Goal: Task Accomplishment & Management: Manage account settings

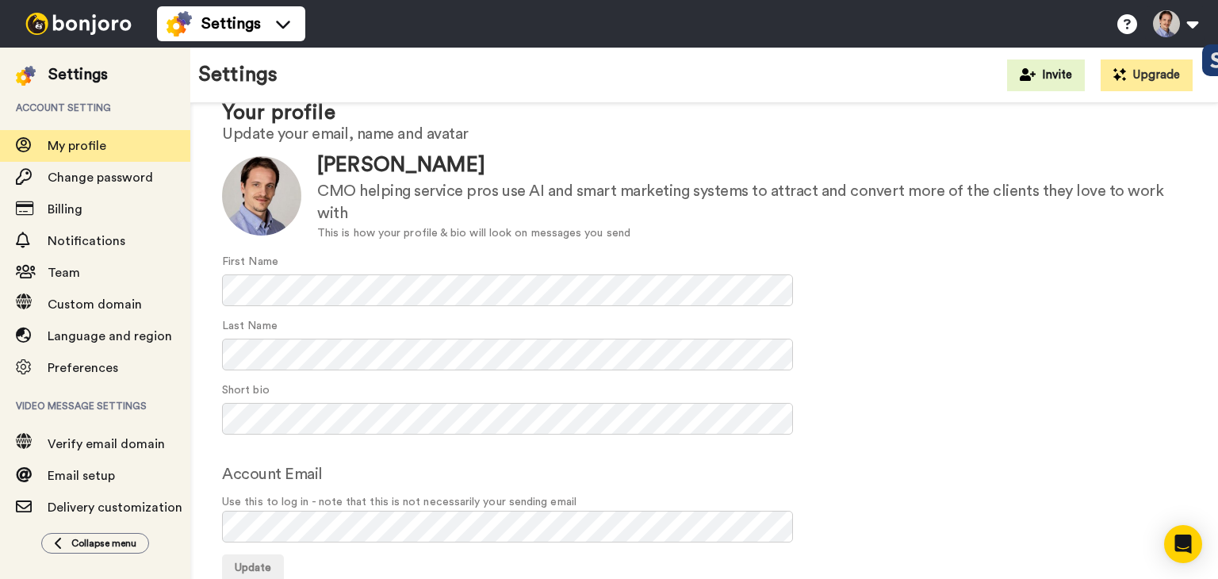
scroll to position [86, 0]
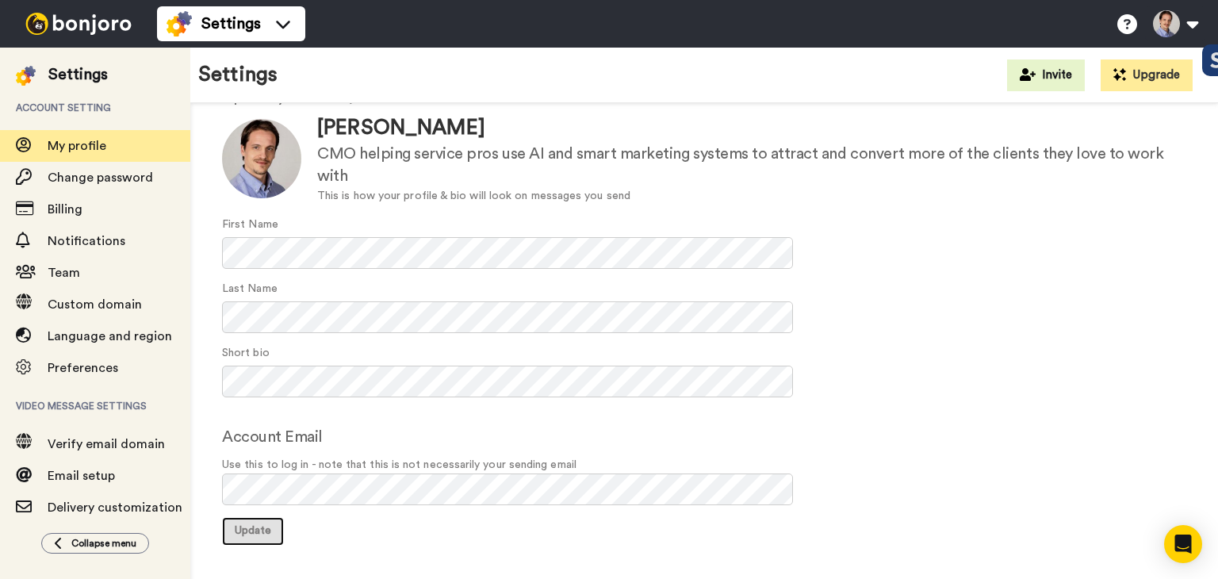
click at [250, 523] on button "Update" at bounding box center [253, 531] width 62 height 29
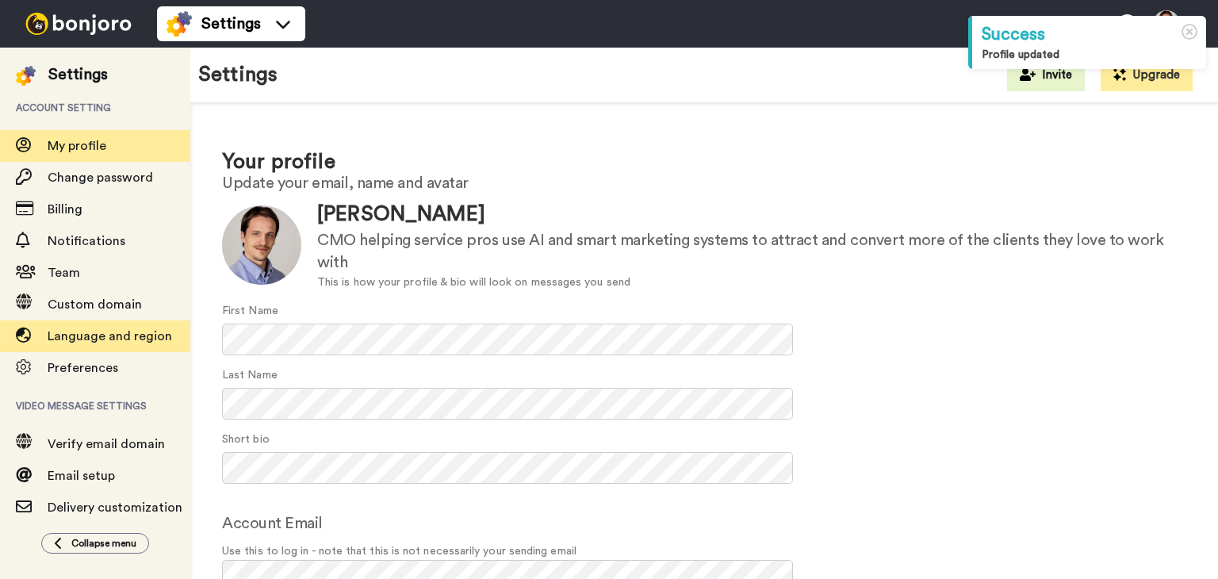
scroll to position [86, 0]
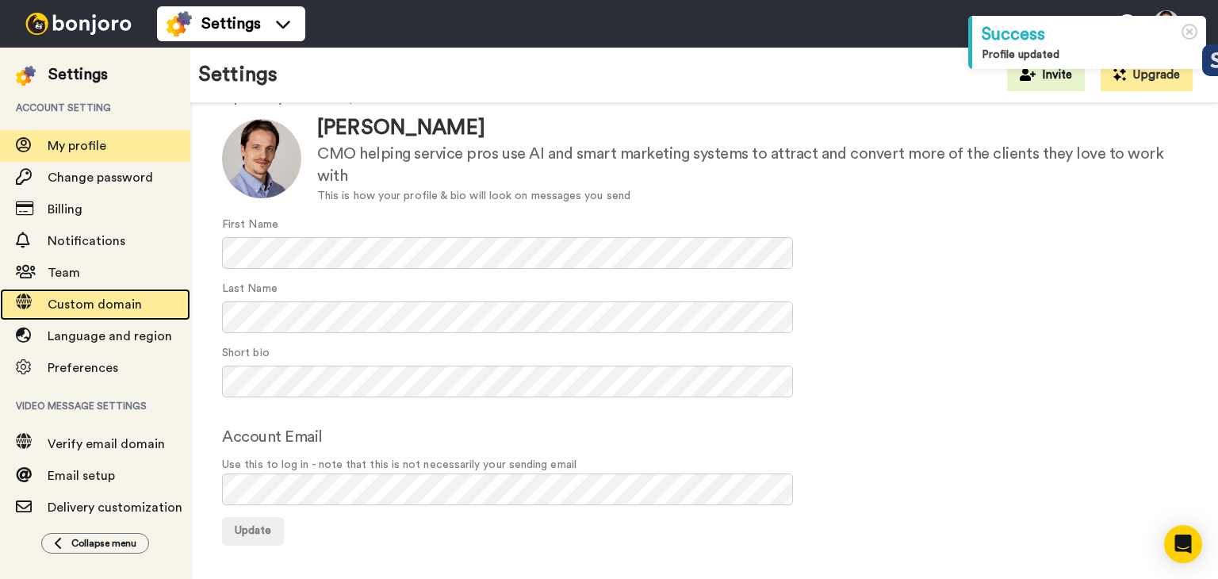
click at [92, 306] on span "Custom domain" at bounding box center [95, 304] width 94 height 13
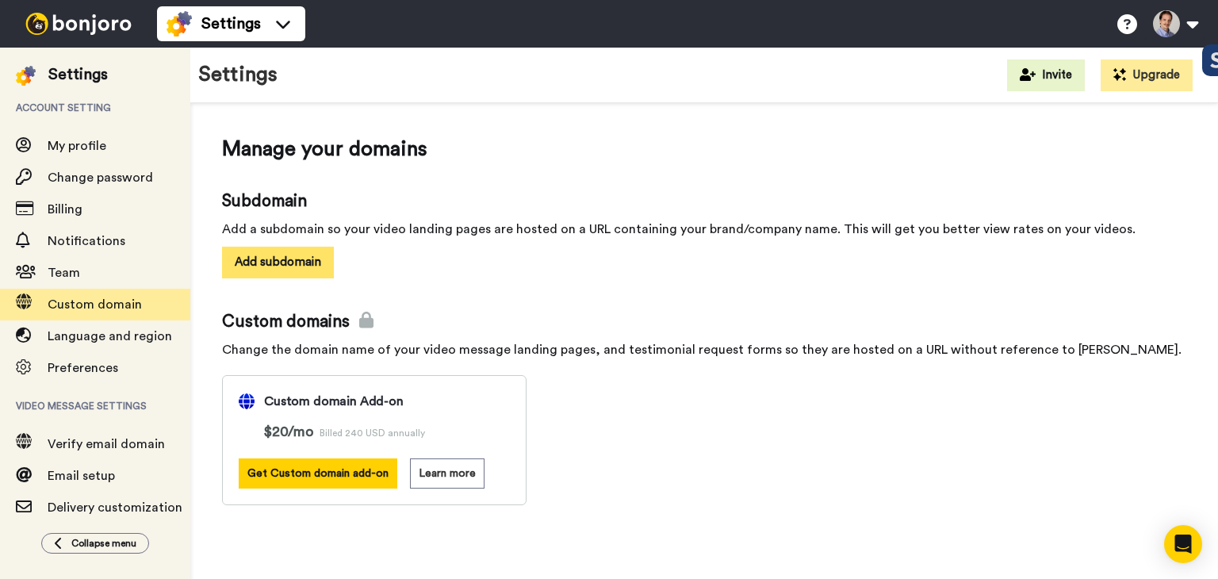
click at [293, 261] on button "Add subdomain" at bounding box center [278, 262] width 112 height 31
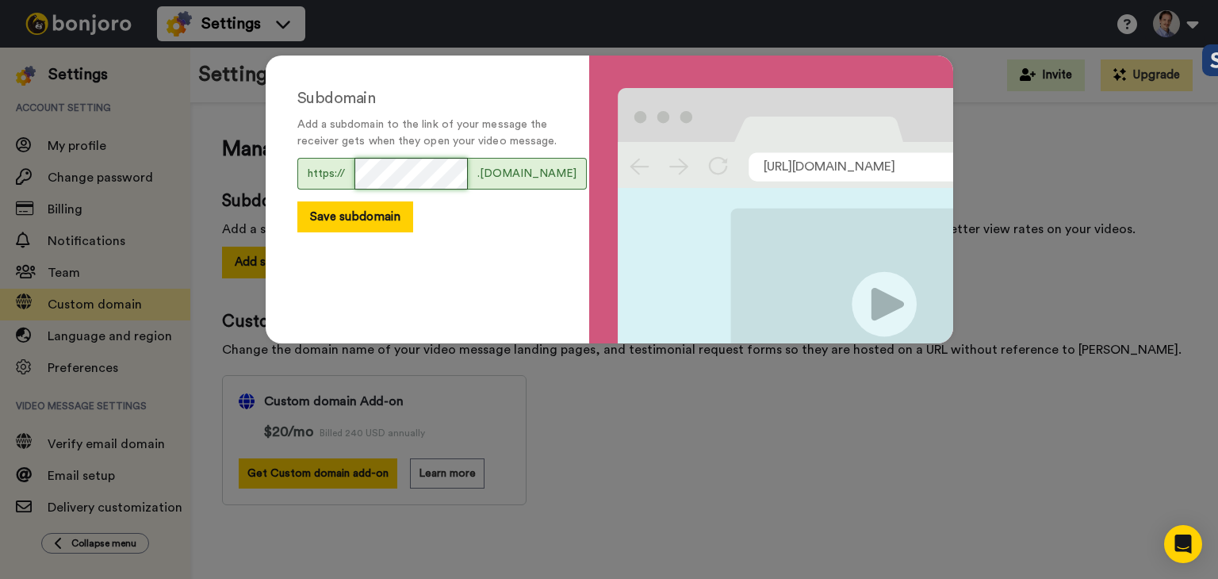
scroll to position [0, 6]
click at [355, 232] on button "Save subdomain" at bounding box center [355, 216] width 116 height 31
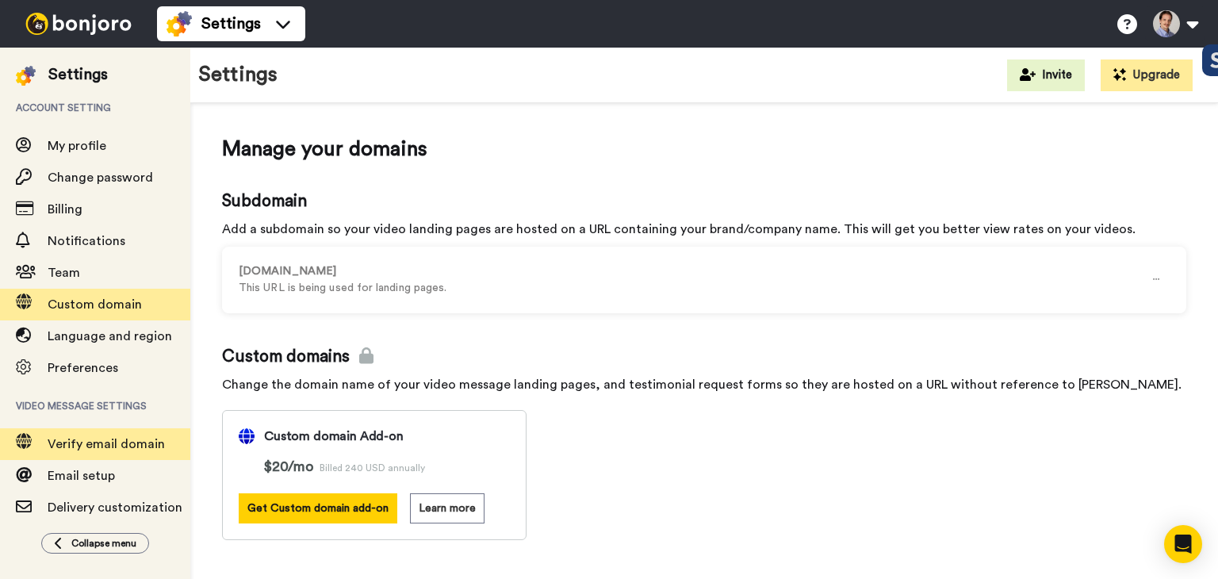
scroll to position [114, 0]
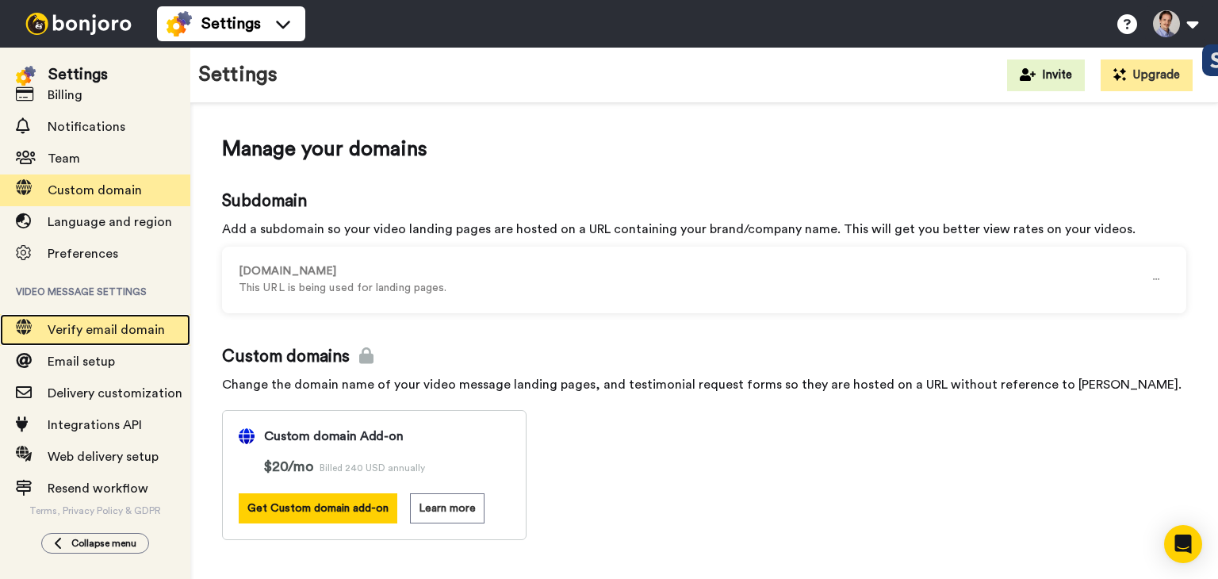
click at [111, 325] on span "Verify email domain" at bounding box center [106, 330] width 117 height 13
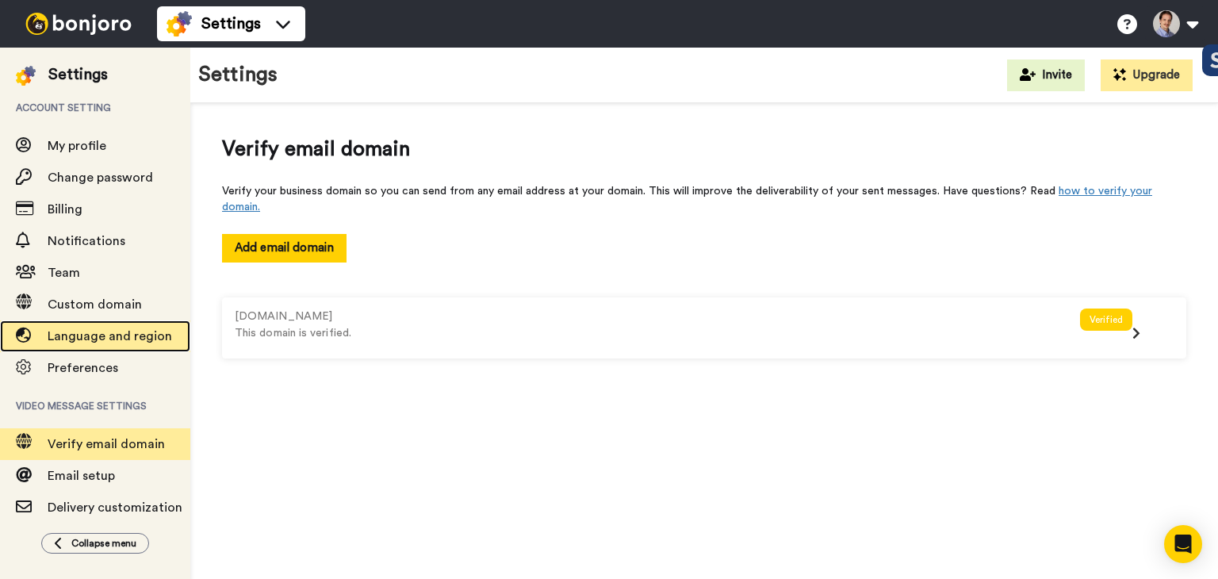
click at [111, 335] on span "Language and region" at bounding box center [110, 336] width 125 height 13
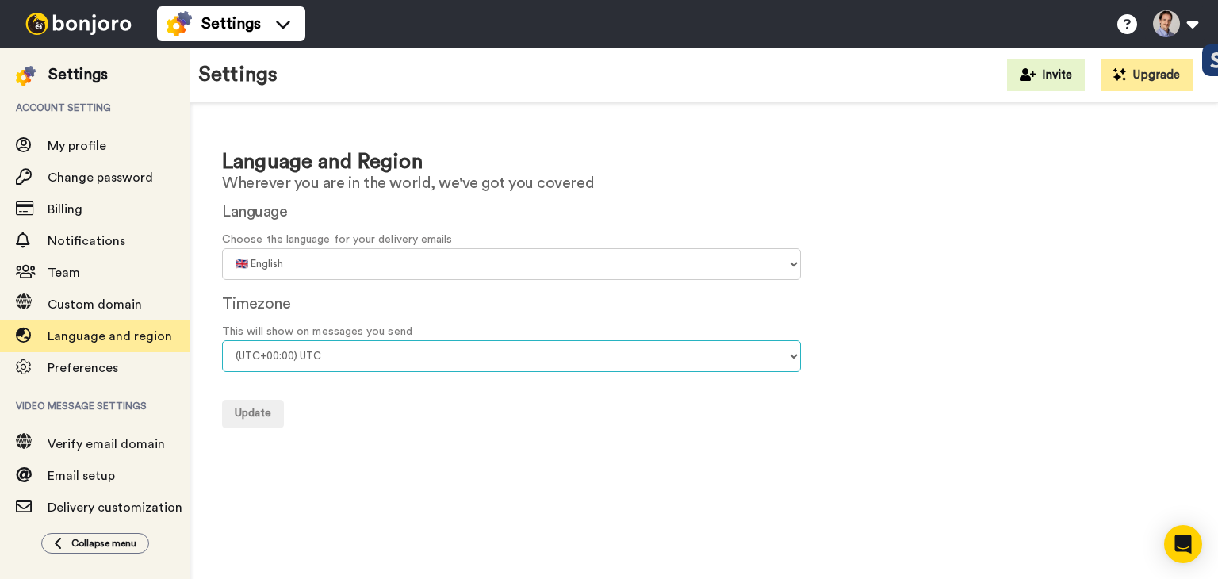
click at [328, 355] on select "(UTC-11:00) [GEOGRAPHIC_DATA] (UTC-11:00) [GEOGRAPHIC_DATA] (UTC-10:00) [US_STA…" at bounding box center [511, 356] width 579 height 32
click at [222, 340] on select "(UTC-11:00) Midway Island (UTC-11:00) Samoa (UTC-10:00) Hawaii (UTC-09:00) Alas…" at bounding box center [511, 356] width 579 height 32
click at [308, 359] on select "(UTC-11:00) Midway Island (UTC-11:00) Samoa (UTC-10:00) Hawaii (UTC-09:00) Alas…" at bounding box center [511, 356] width 579 height 32
click at [371, 436] on div "Language and Region Wherever you are in the world, we've got you covered Langua…" at bounding box center [704, 287] width 1028 height 369
click at [316, 352] on select "(UTC-11:00) Midway Island (UTC-11:00) Samoa (UTC-10:00) Hawaii (UTC-09:00) Alas…" at bounding box center [511, 356] width 579 height 32
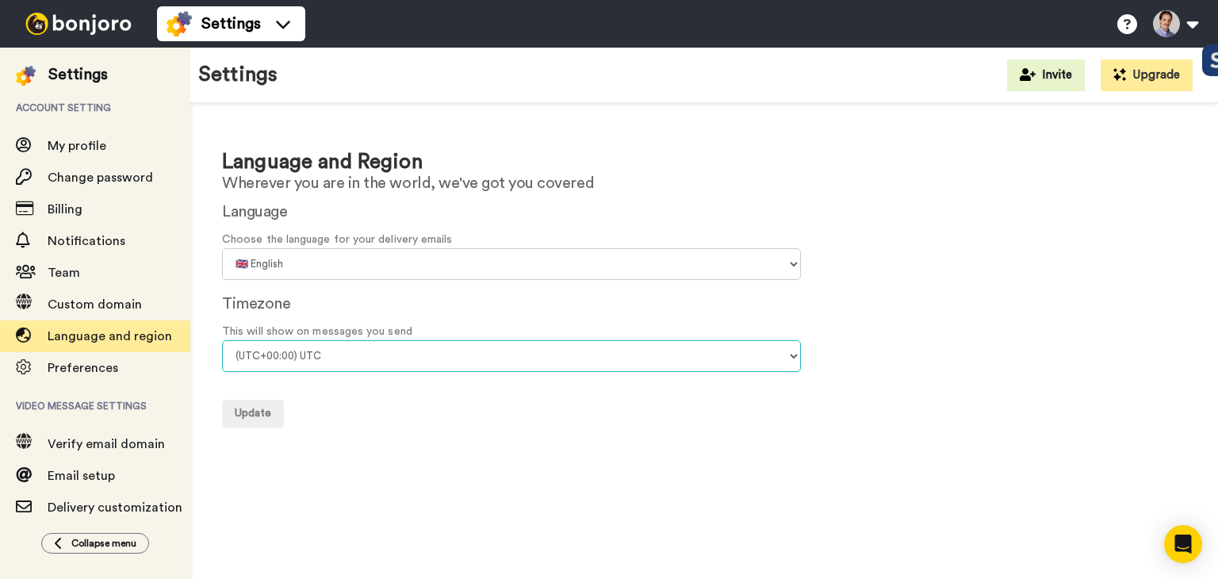
select select "Europe/Madrid"
click at [222, 340] on select "(UTC-11:00) Midway Island (UTC-11:00) Samoa (UTC-10:00) Hawaii (UTC-09:00) Alas…" at bounding box center [511, 356] width 579 height 32
click at [255, 417] on span "Update" at bounding box center [253, 413] width 36 height 11
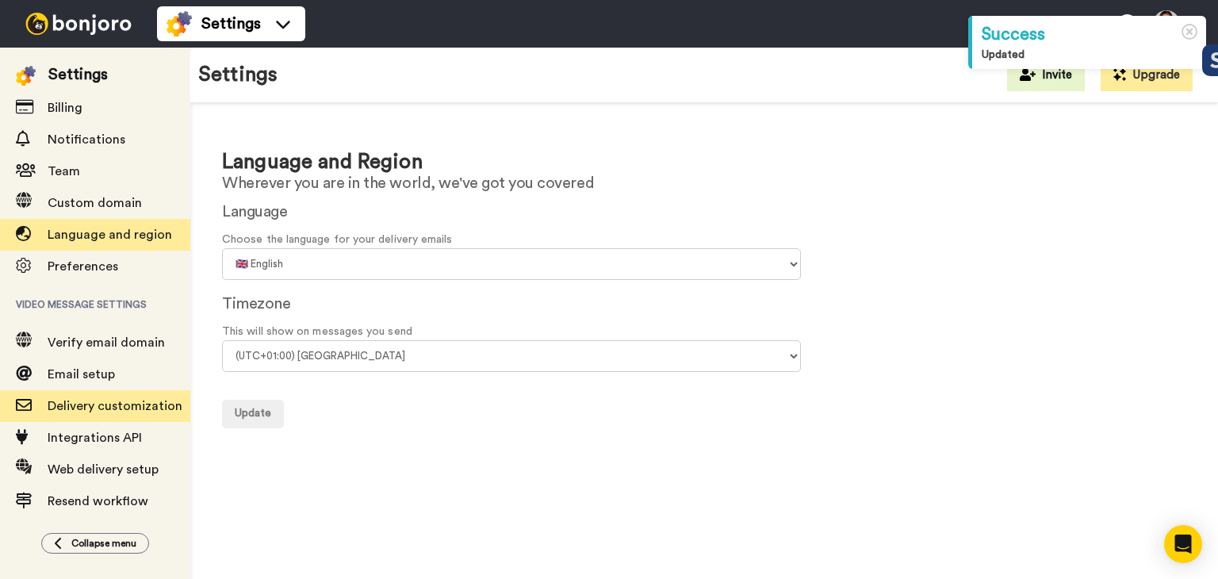
scroll to position [114, 0]
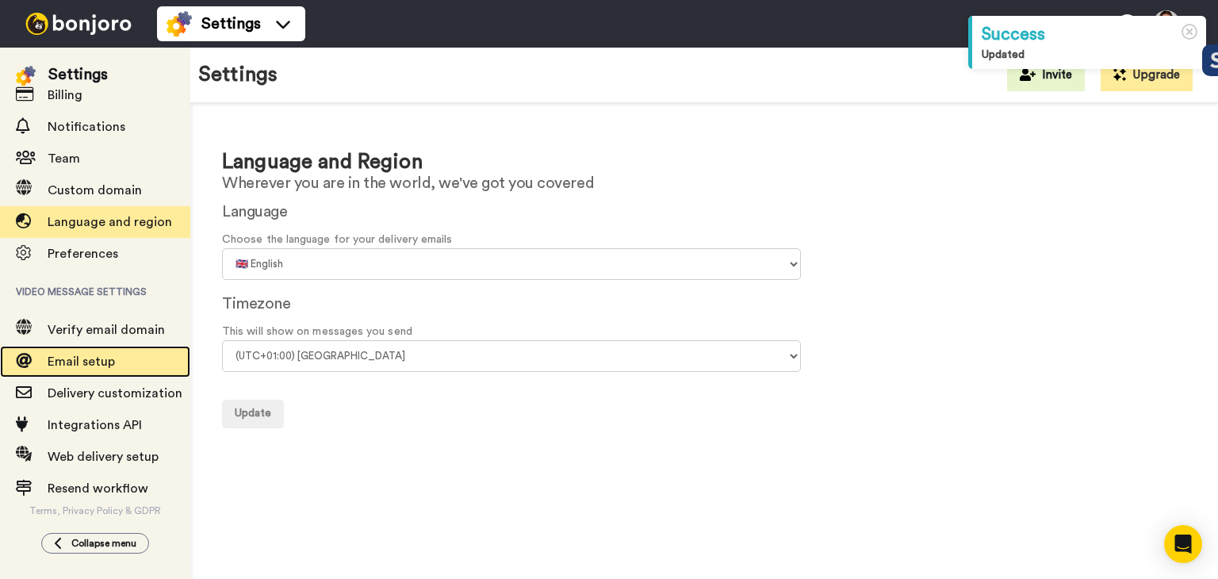
click at [79, 354] on span "Email setup" at bounding box center [119, 361] width 143 height 19
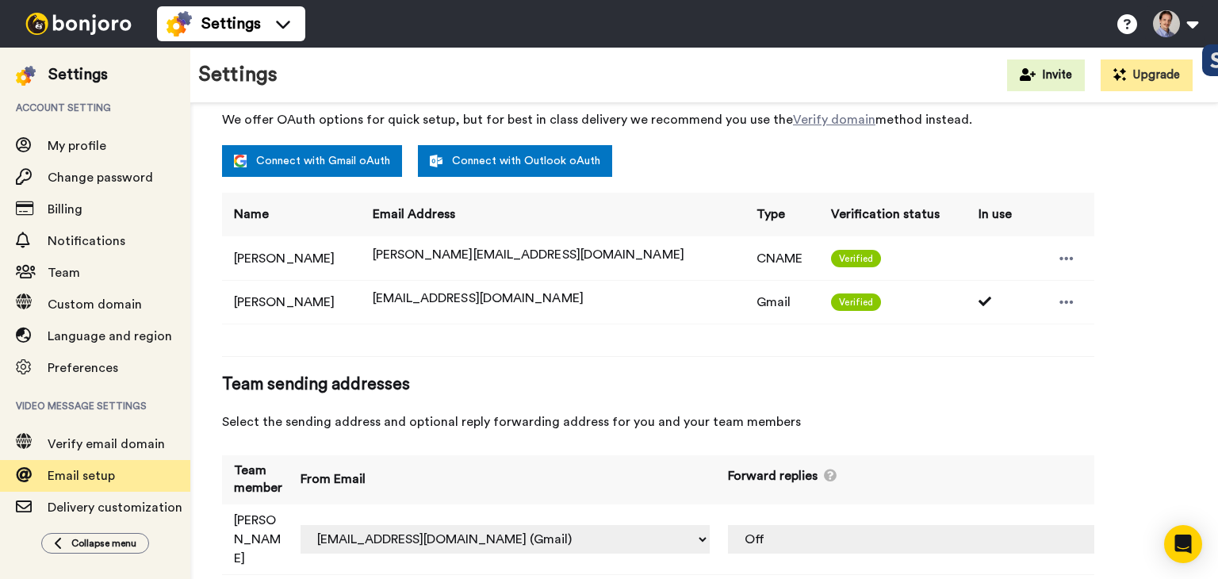
scroll to position [347, 0]
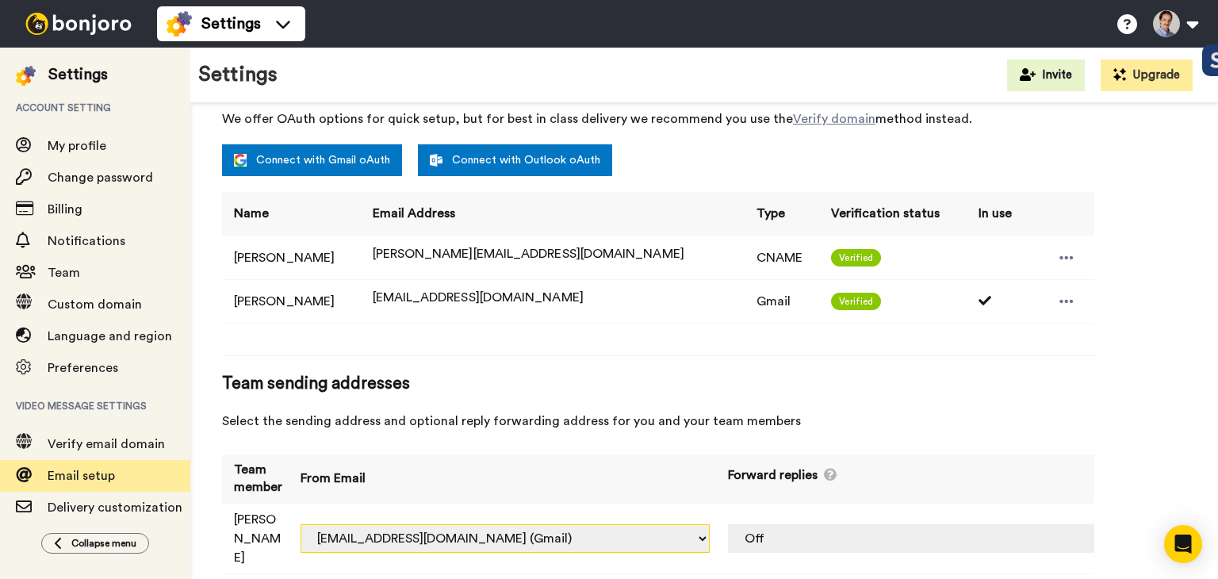
click at [673, 524] on select "brysoncook41@gmail.com (Gmail) roger.bretau@inbound.bonjoromail.com (Default) r…" at bounding box center [505, 538] width 409 height 29
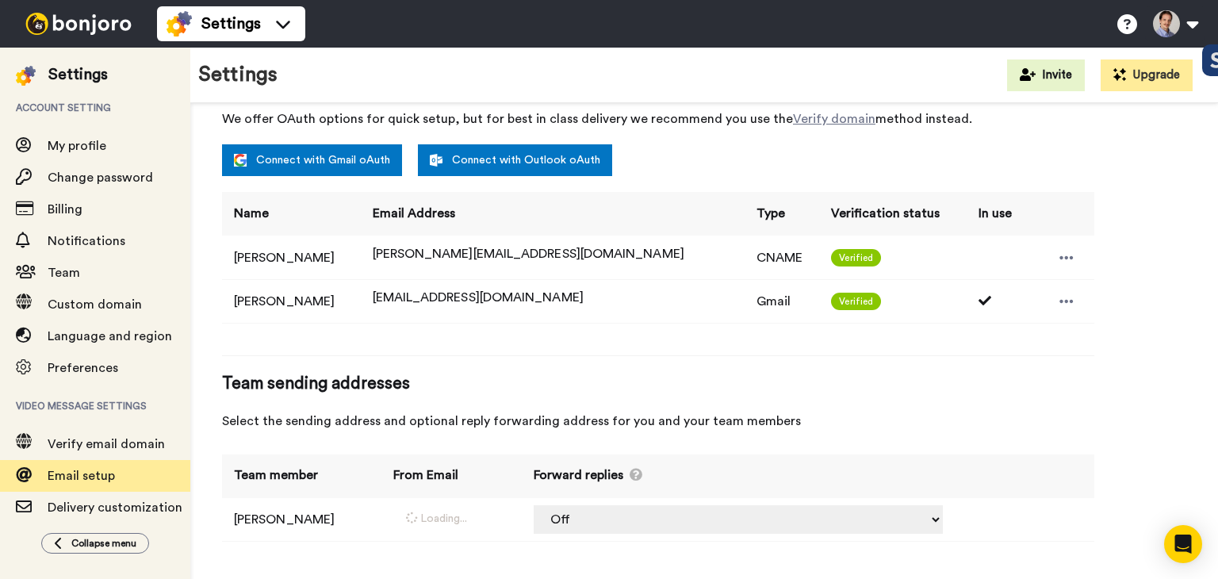
select select "163536"
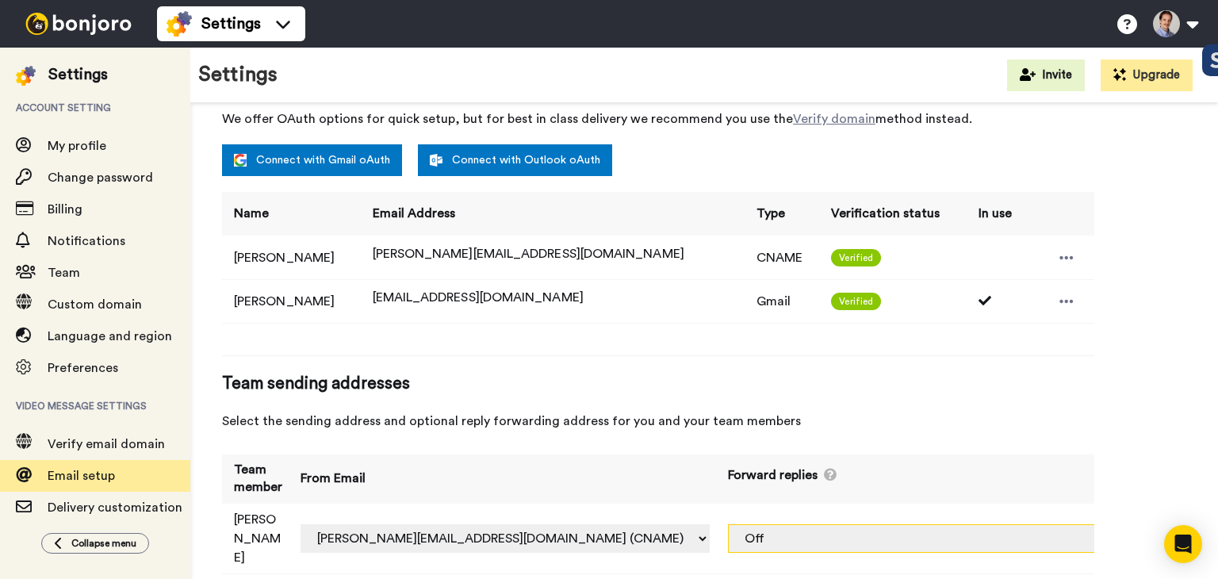
click at [1034, 524] on select "Off brysoncook41@gmail.com (Gmail) rogerbretau@gmail.com (Gmail) roger@rogergro…" at bounding box center [932, 538] width 409 height 29
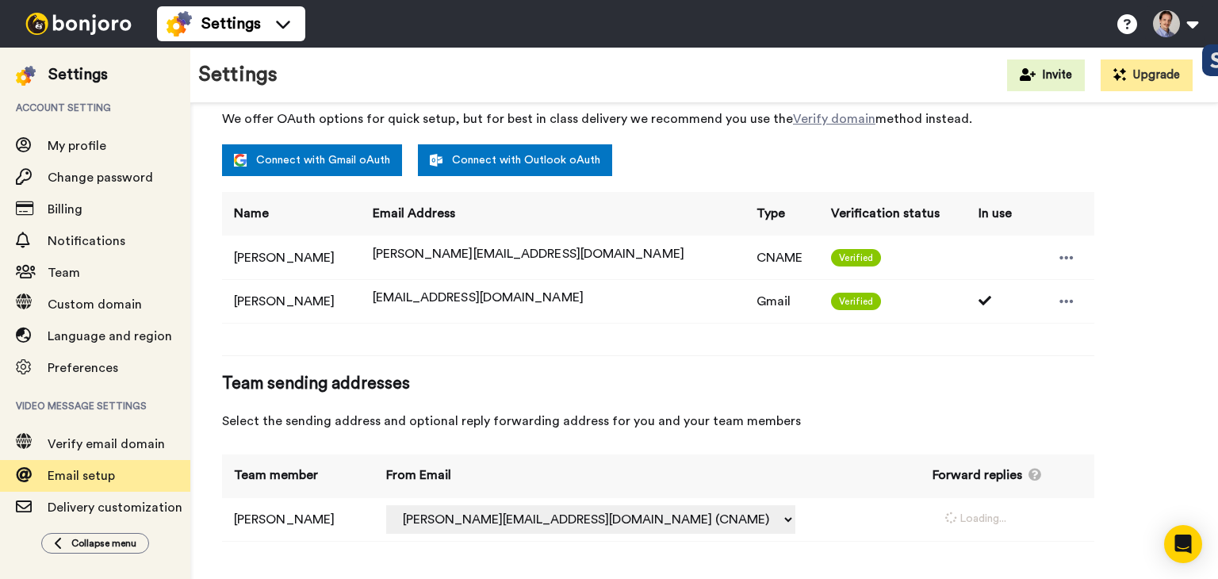
select select "163536"
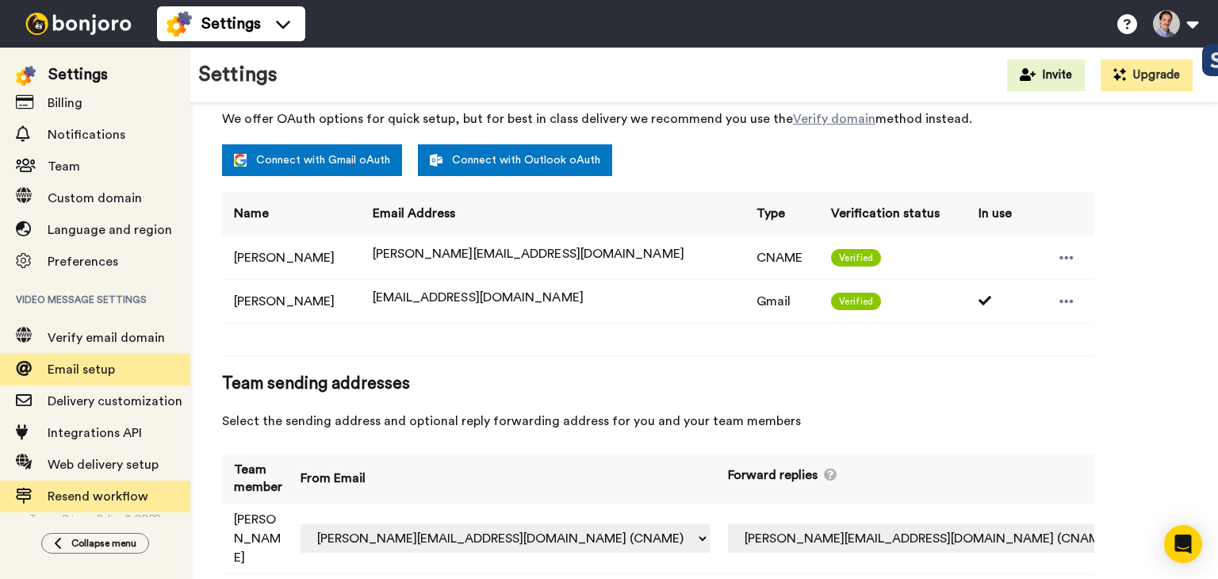
scroll to position [114, 0]
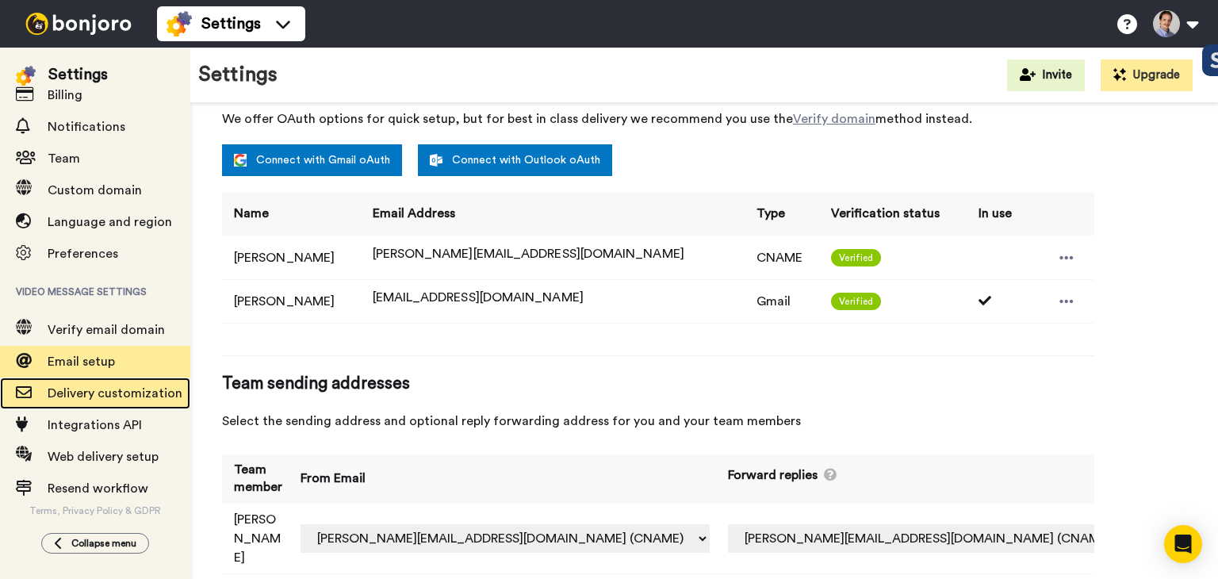
click at [80, 394] on span "Delivery customization" at bounding box center [115, 393] width 135 height 13
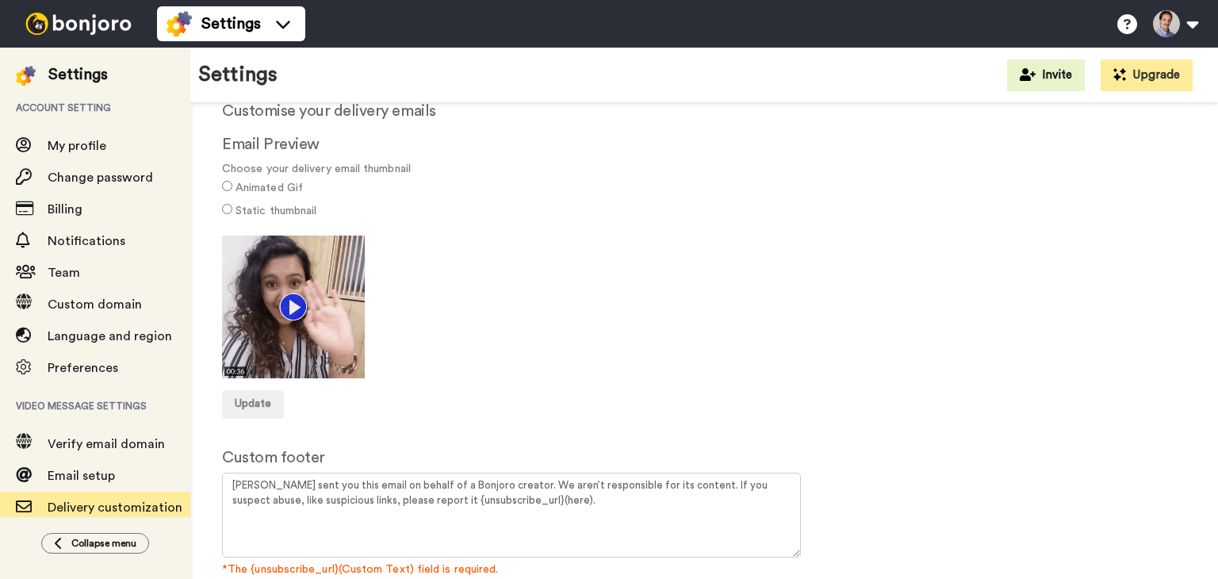
scroll to position [133, 0]
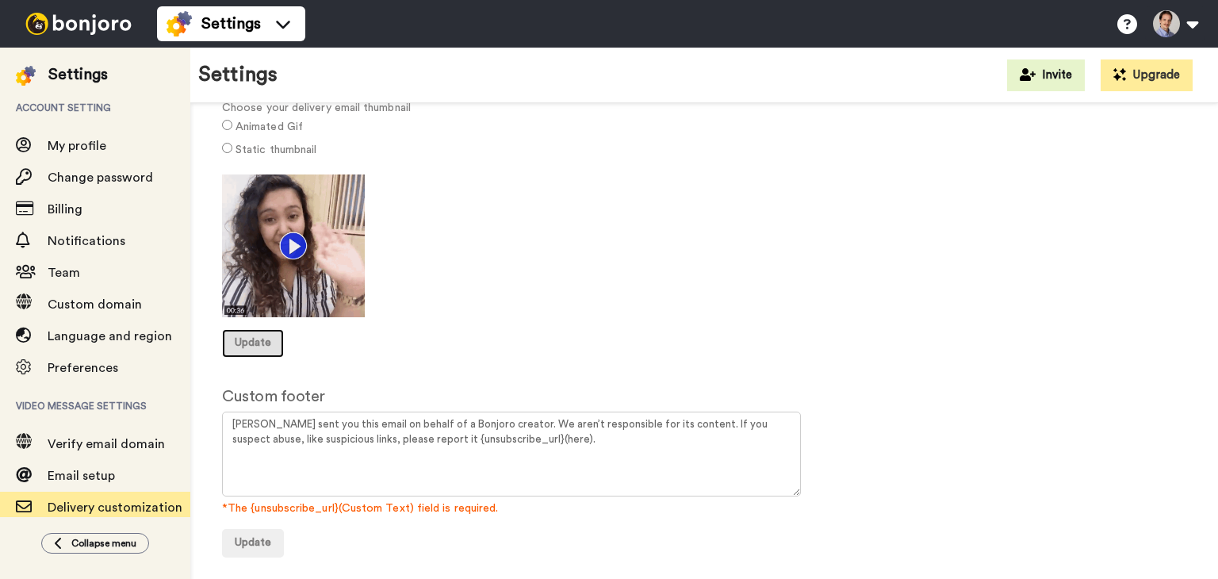
click at [252, 341] on span "Update" at bounding box center [253, 342] width 36 height 11
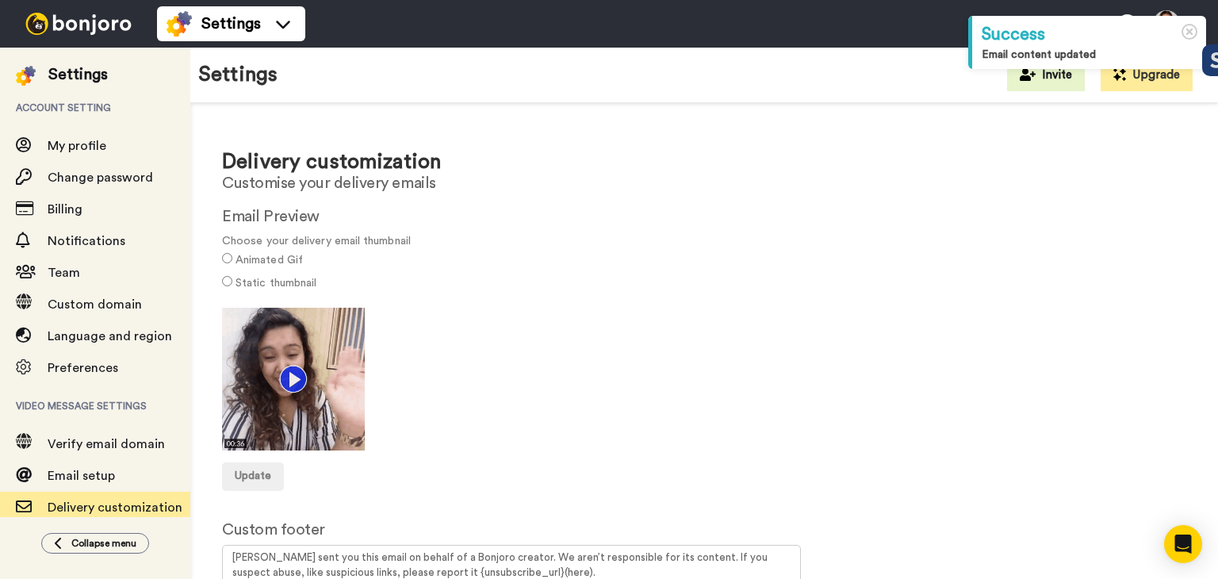
scroll to position [133, 0]
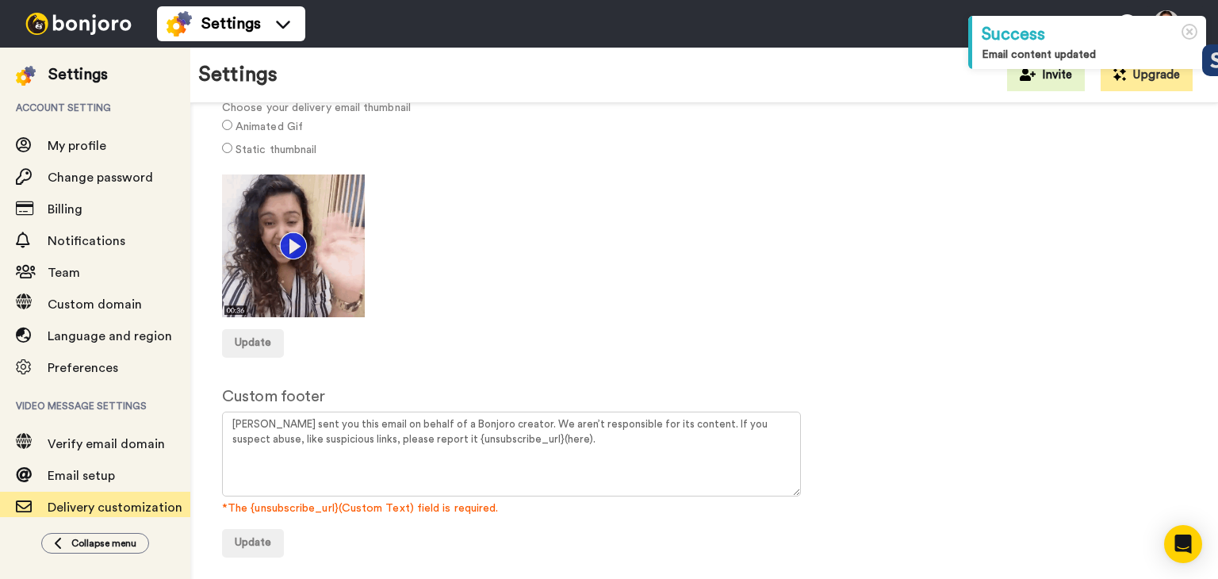
click at [292, 247] on img at bounding box center [293, 245] width 143 height 143
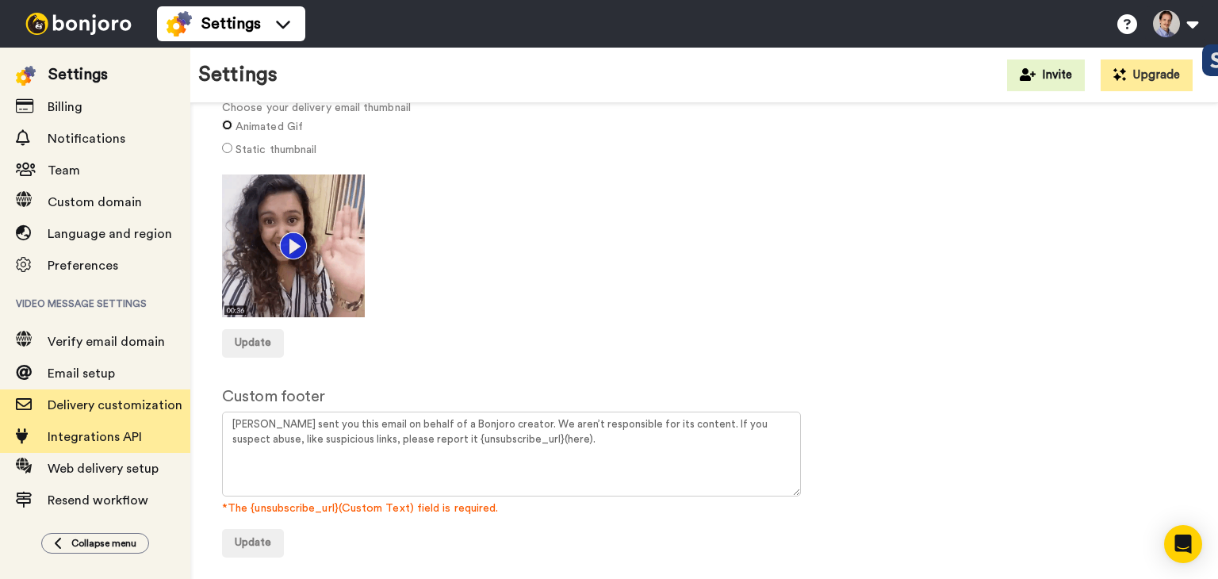
scroll to position [114, 0]
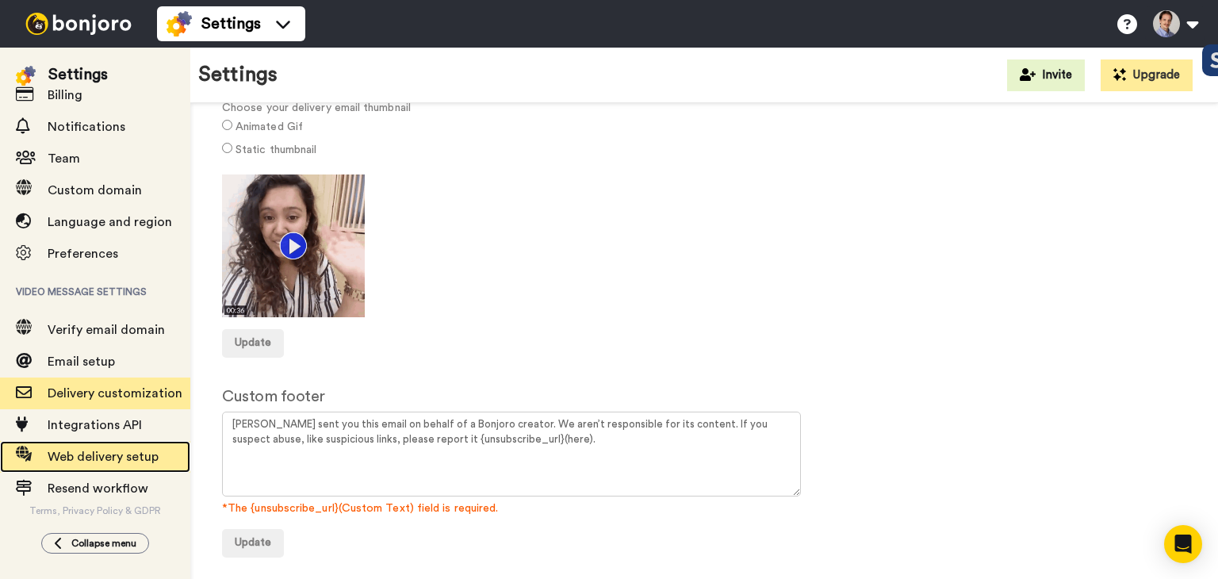
click at [103, 452] on span "Web delivery setup" at bounding box center [103, 457] width 111 height 13
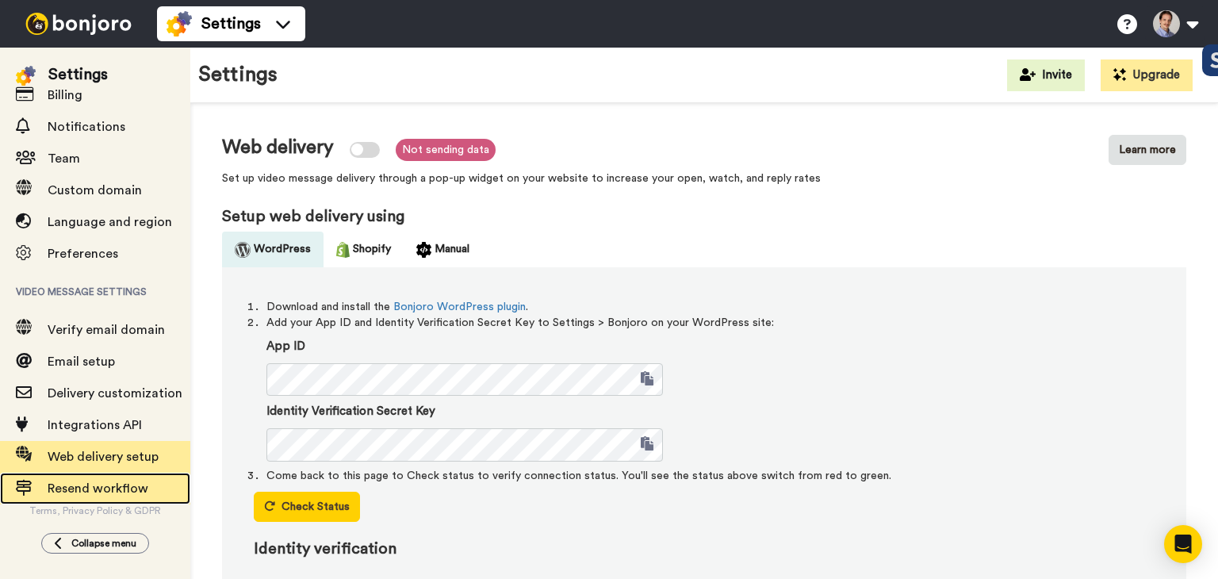
click at [101, 486] on span "Resend workflow" at bounding box center [98, 488] width 101 height 13
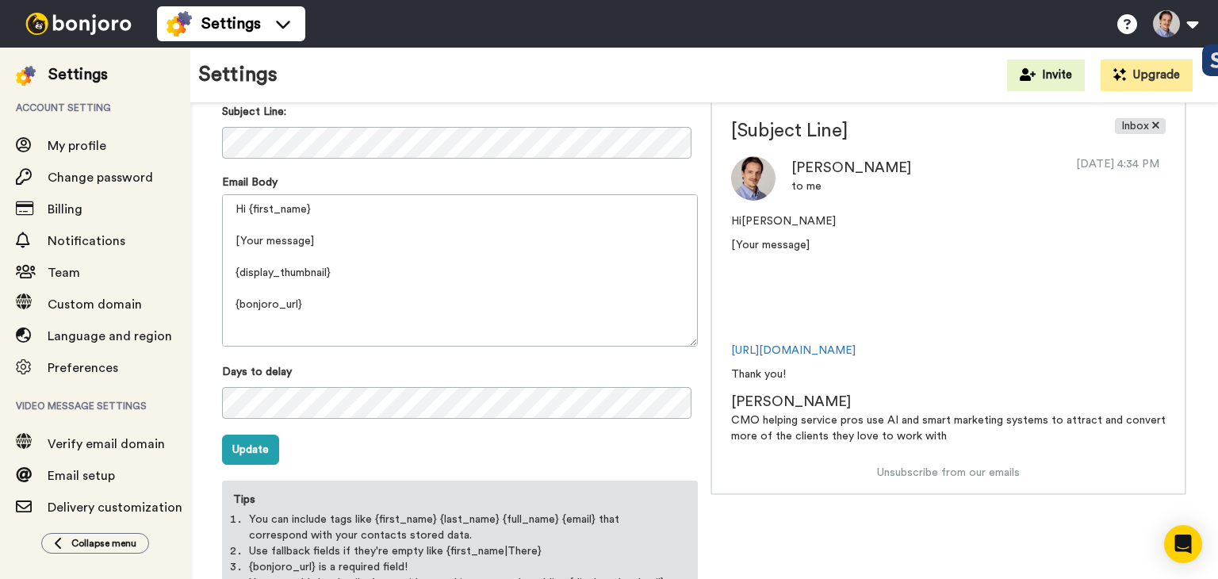
scroll to position [79, 0]
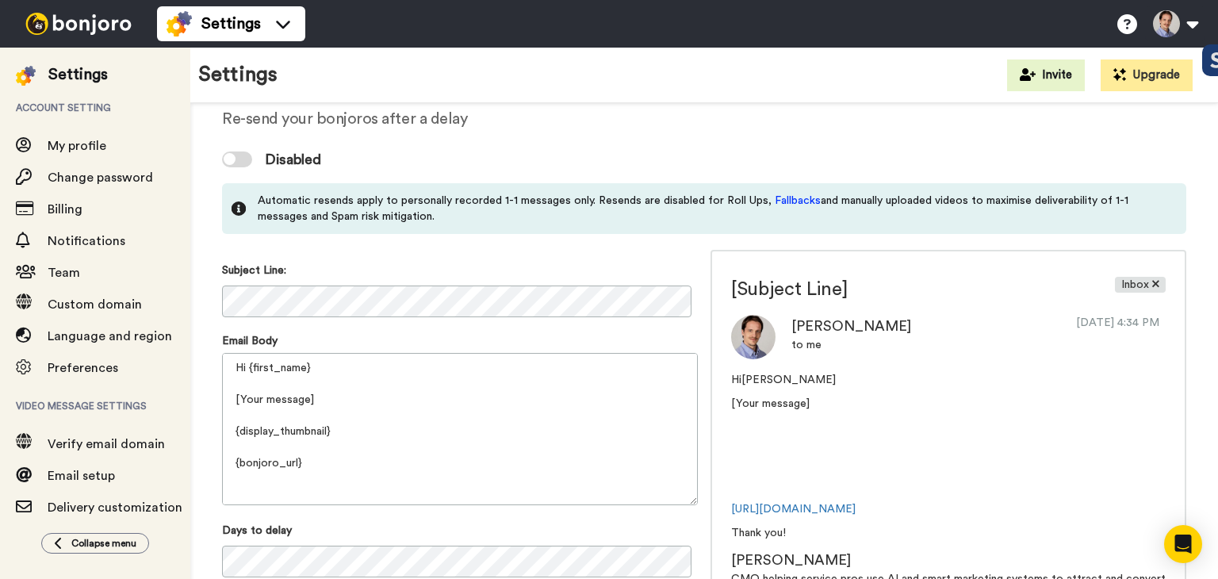
click at [241, 207] on icon at bounding box center [239, 209] width 14 height 16
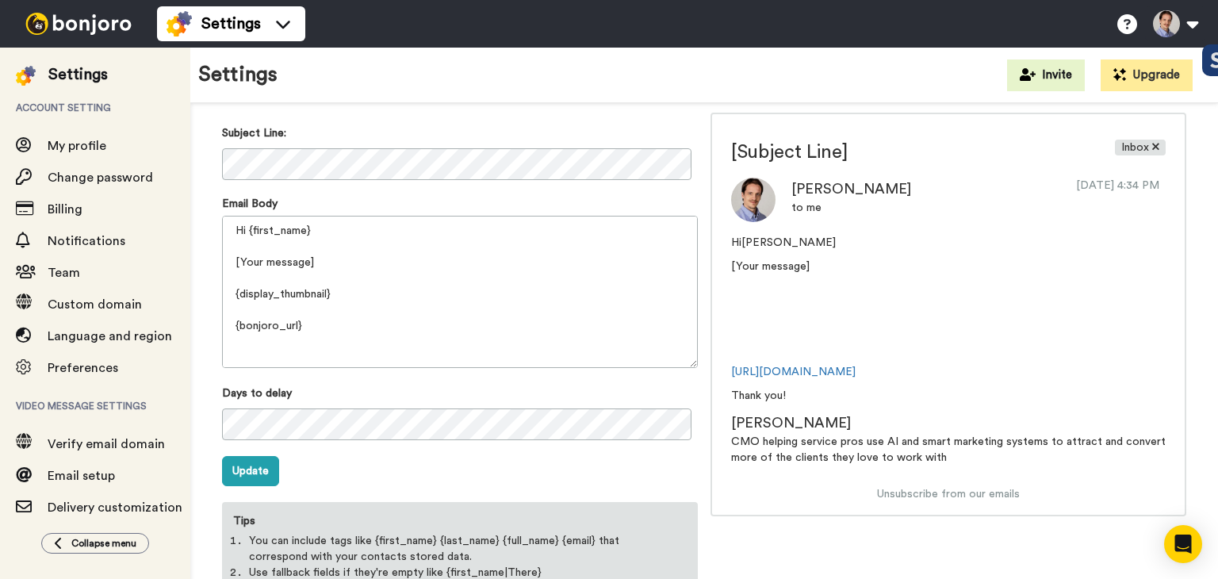
scroll to position [149, 0]
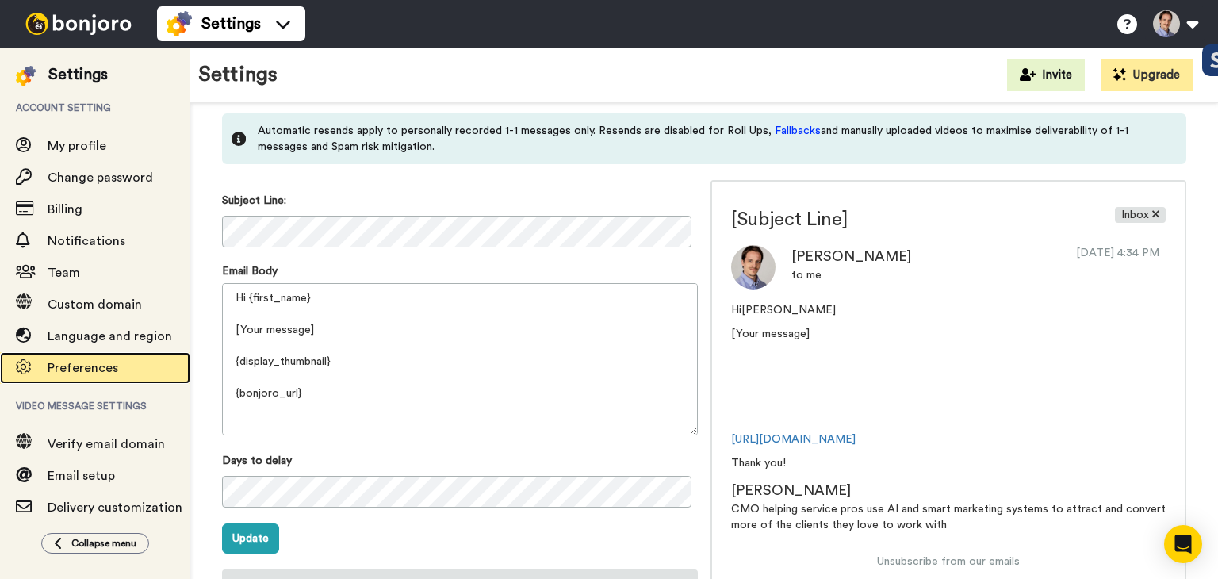
click at [79, 372] on span "Preferences" at bounding box center [83, 368] width 71 height 13
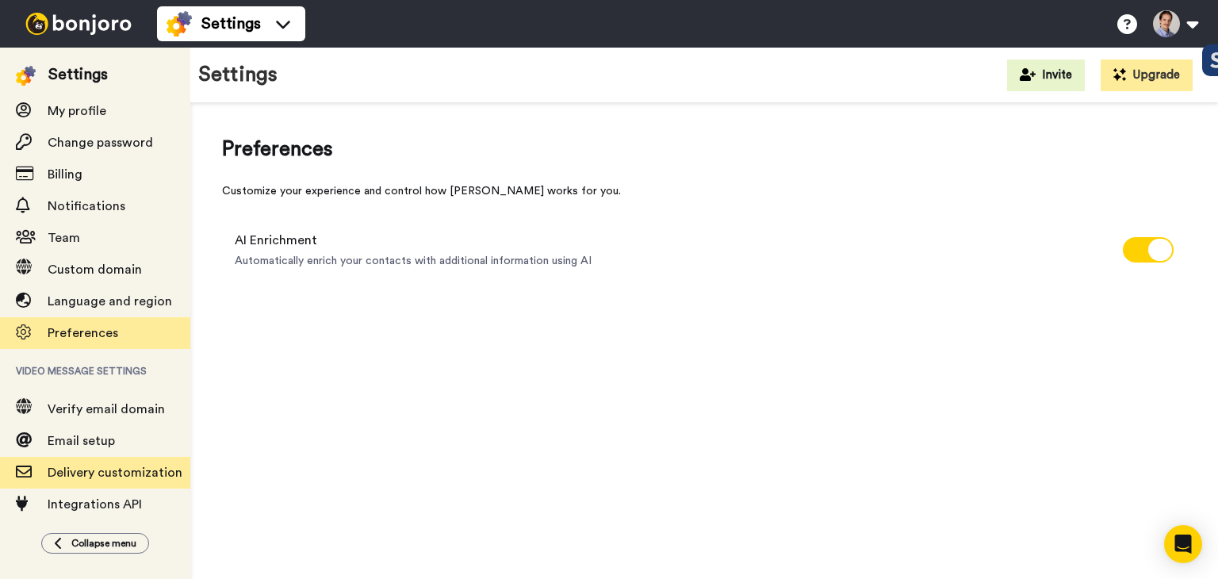
scroll to position [114, 0]
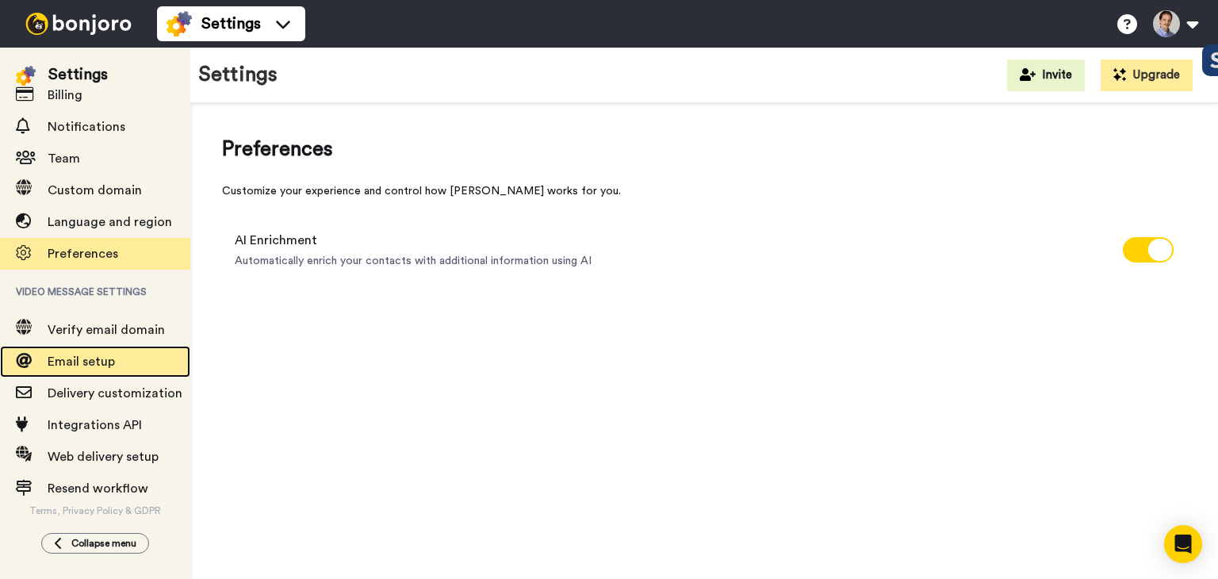
click at [89, 365] on span "Email setup" at bounding box center [81, 361] width 67 height 13
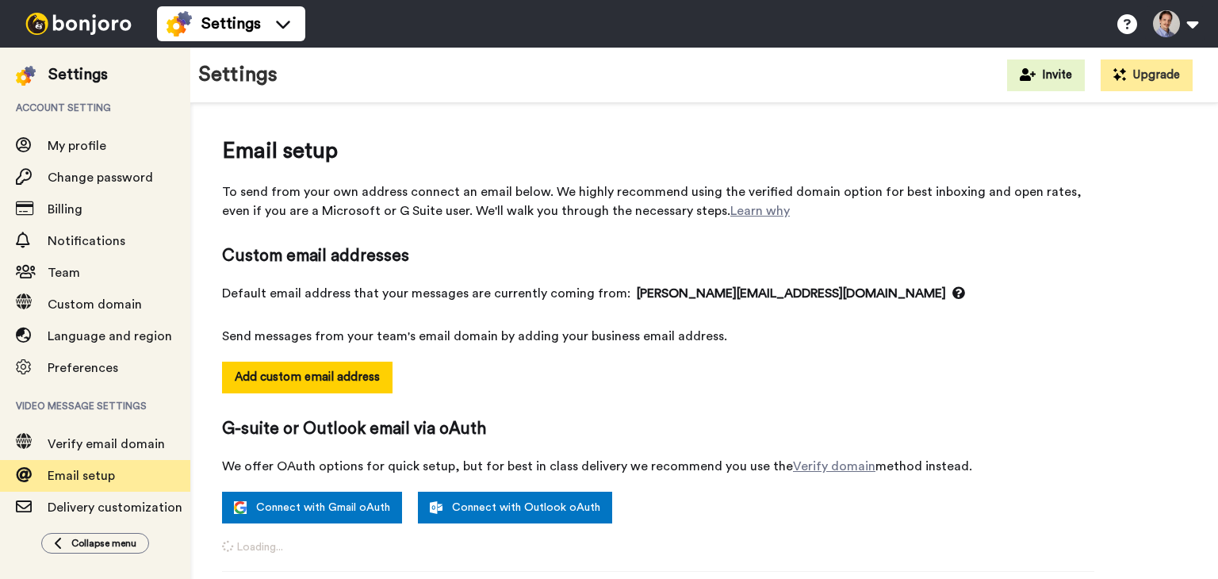
select select "163536"
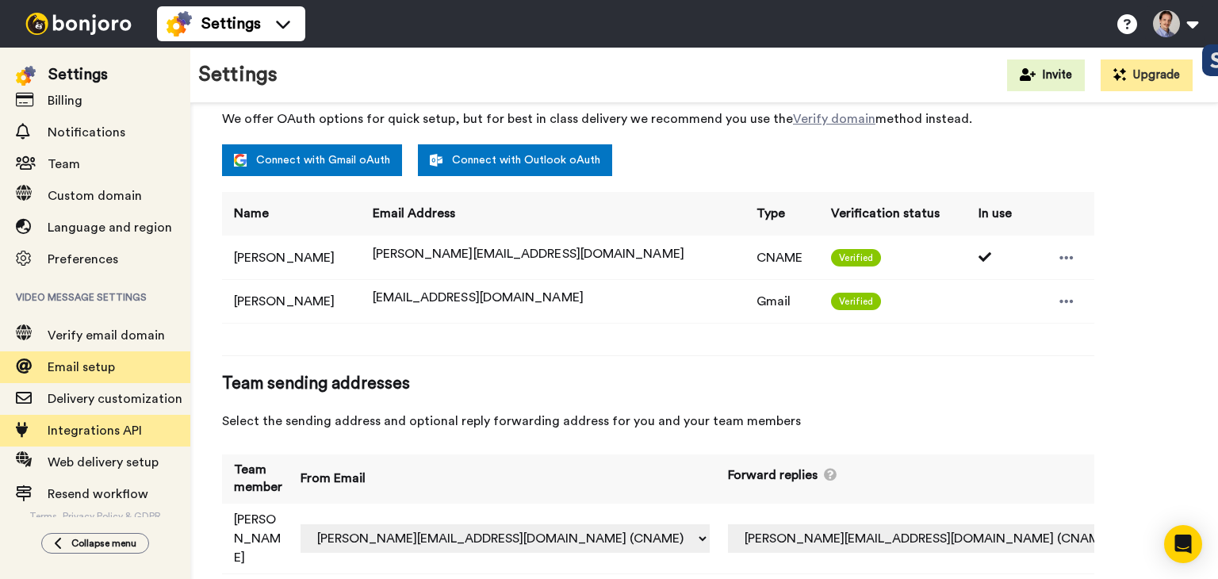
scroll to position [114, 0]
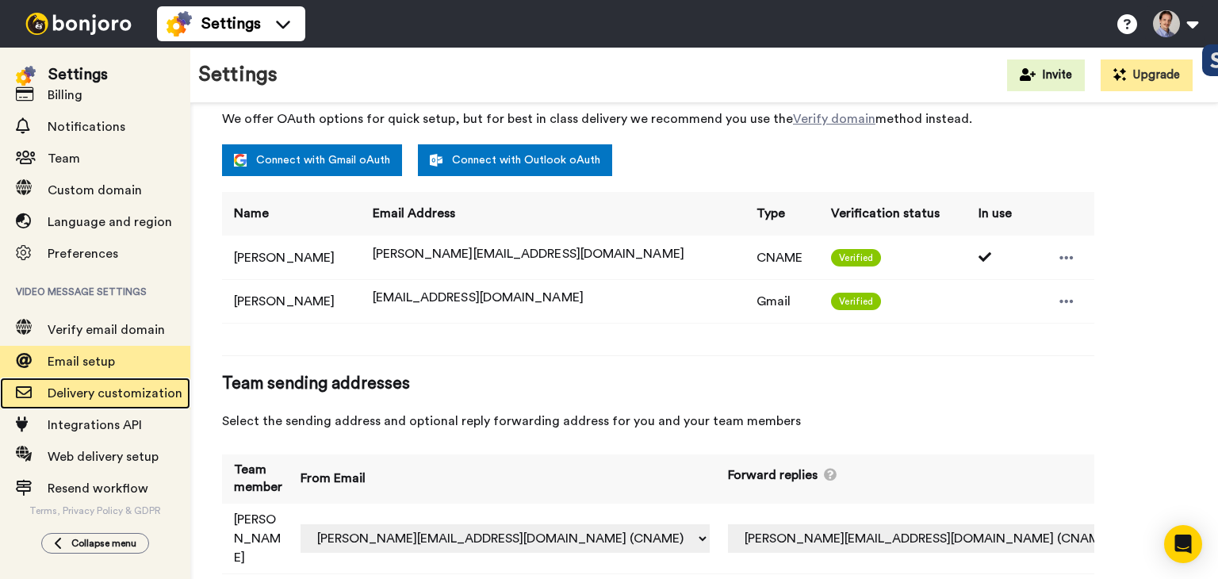
click at [110, 394] on span "Delivery customization" at bounding box center [115, 393] width 135 height 13
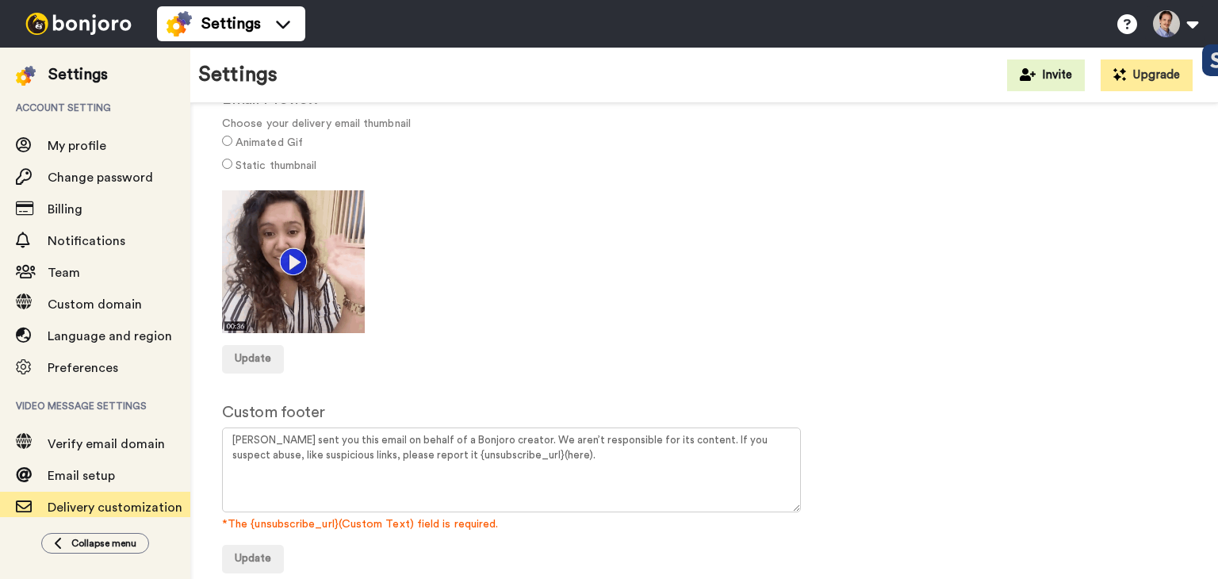
scroll to position [133, 0]
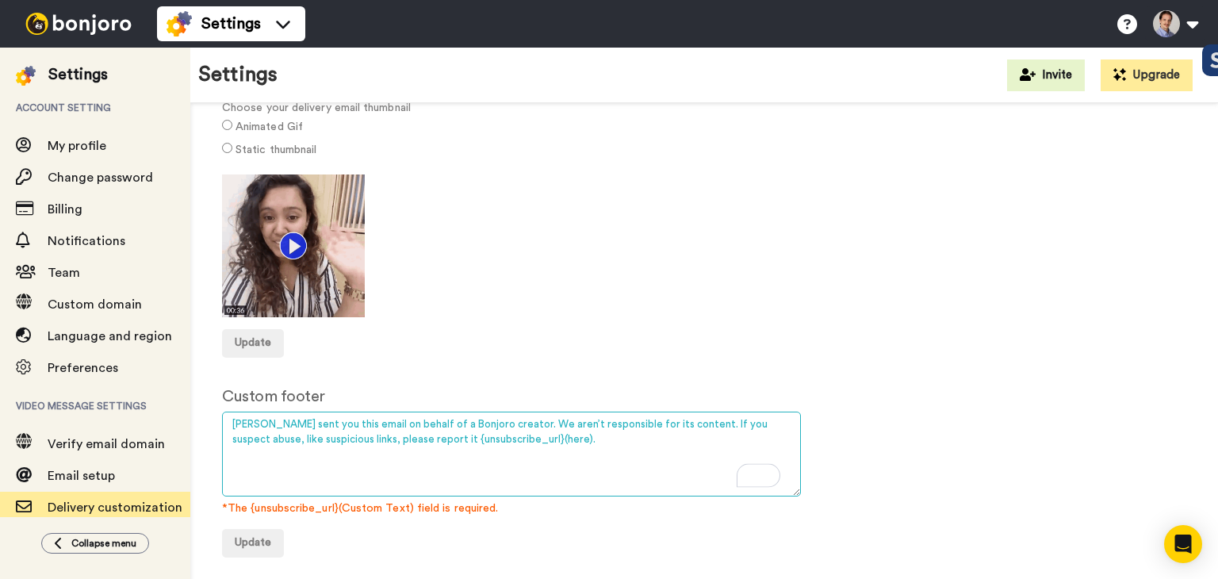
drag, startPoint x: 418, startPoint y: 423, endPoint x: 497, endPoint y: 420, distance: 78.6
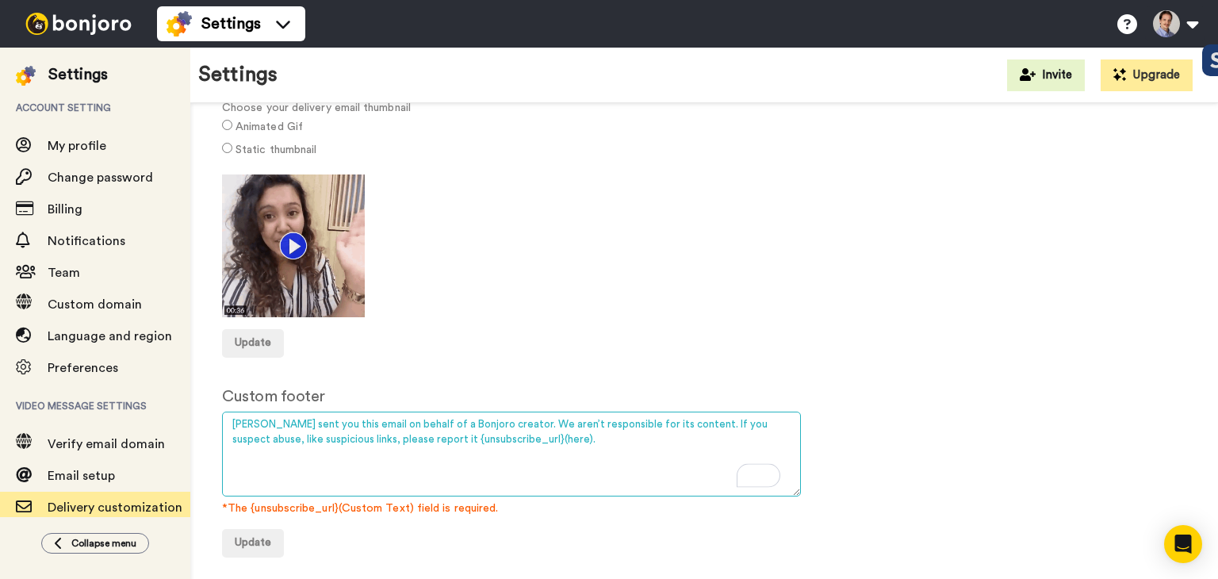
click at [497, 420] on textarea "Bonjoro sent you this email on behalf of a Bonjoro creator. We aren’t responsib…" at bounding box center [511, 454] width 579 height 85
click at [406, 429] on textarea "Bonjoro sent you this email on behalf of a Bonjoro creator. We aren’t responsib…" at bounding box center [511, 454] width 579 height 85
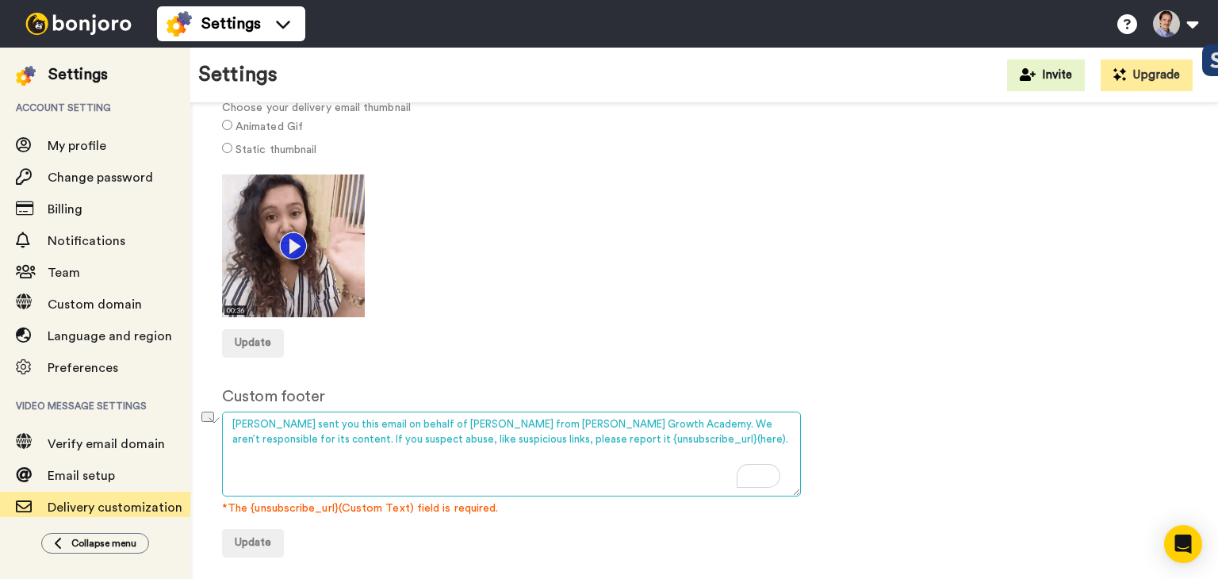
drag, startPoint x: 231, startPoint y: 420, endPoint x: 290, endPoint y: 424, distance: 59.7
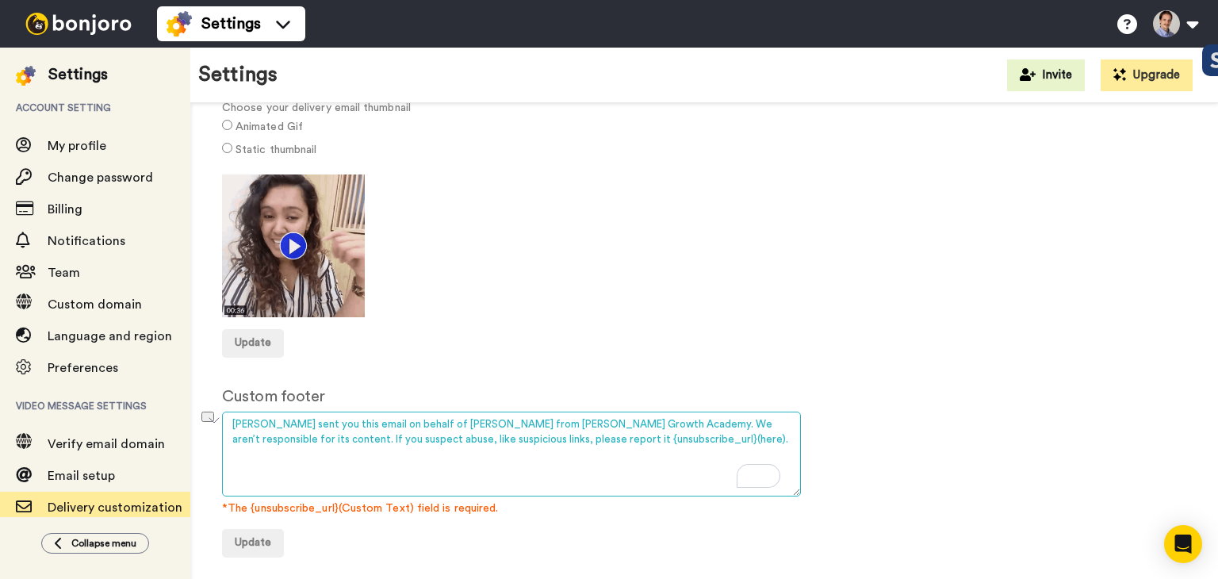
click at [290, 424] on textarea "Bonjoro sent you this email on behalf of a Bonjoro creator. We aren’t responsib…" at bounding box center [511, 454] width 579 height 85
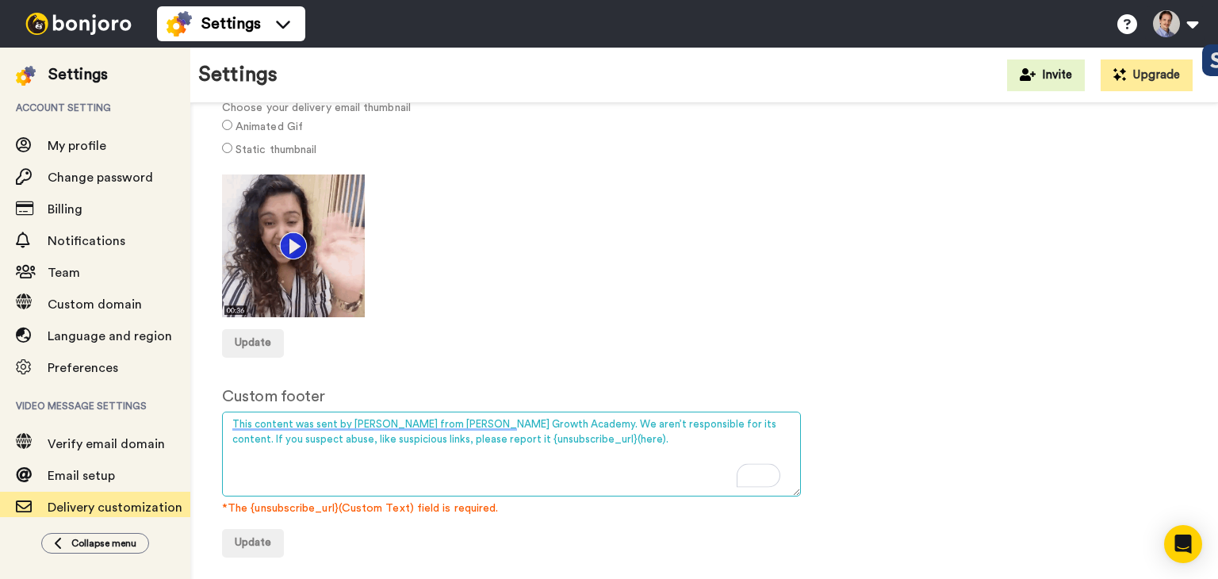
click at [354, 470] on textarea "Bonjoro sent you this email on behalf of a Bonjoro creator. We aren’t responsib…" at bounding box center [511, 454] width 579 height 85
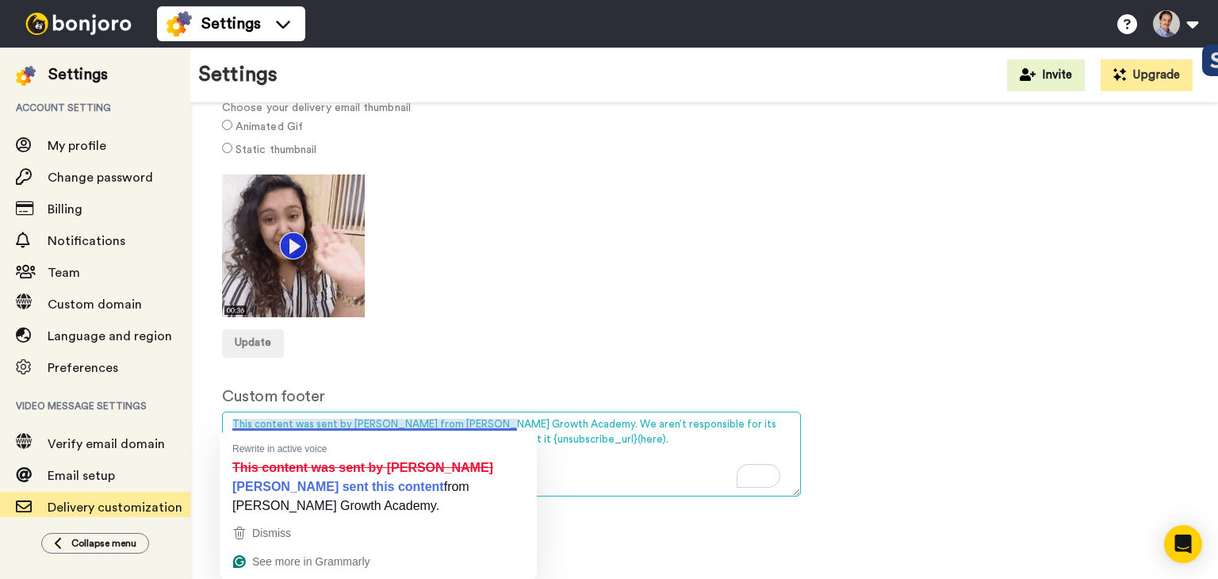
click at [596, 458] on textarea "Bonjoro sent you this email on behalf of a Bonjoro creator. We aren’t responsib…" at bounding box center [511, 454] width 579 height 85
click at [403, 417] on textarea "Bonjoro sent you this email on behalf of a Bonjoro creator. We aren’t responsib…" at bounding box center [511, 454] width 579 height 85
click at [587, 458] on textarea "Bonjoro sent you this email on behalf of a Bonjoro creator. We aren’t responsib…" at bounding box center [511, 454] width 579 height 85
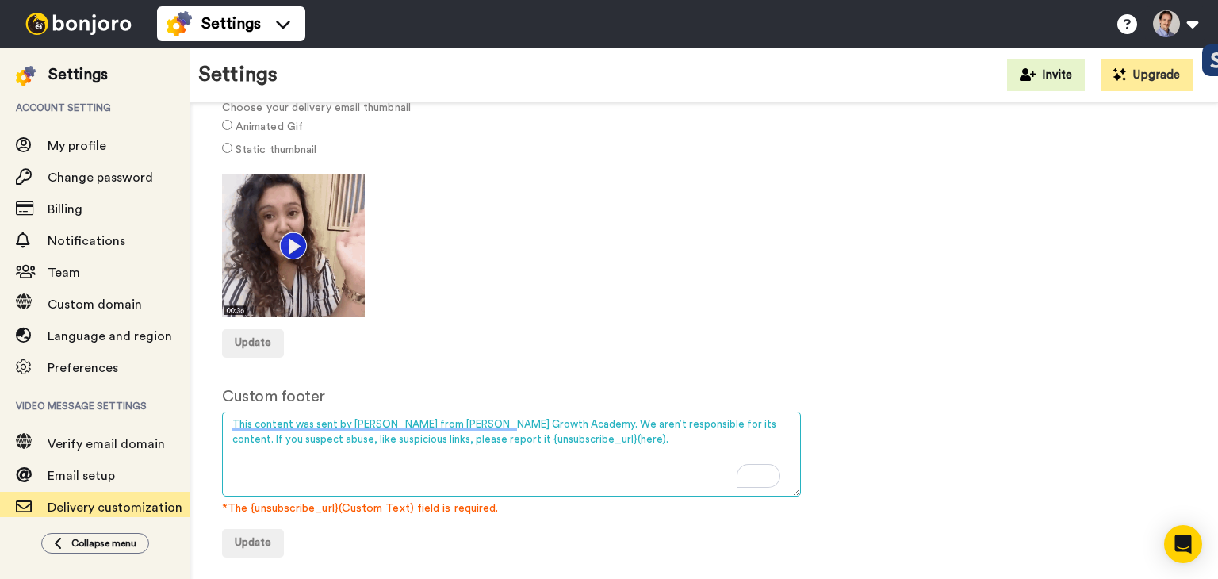
click at [577, 454] on textarea "Bonjoro sent you this email on behalf of a Bonjoro creator. We aren’t responsib…" at bounding box center [511, 454] width 579 height 85
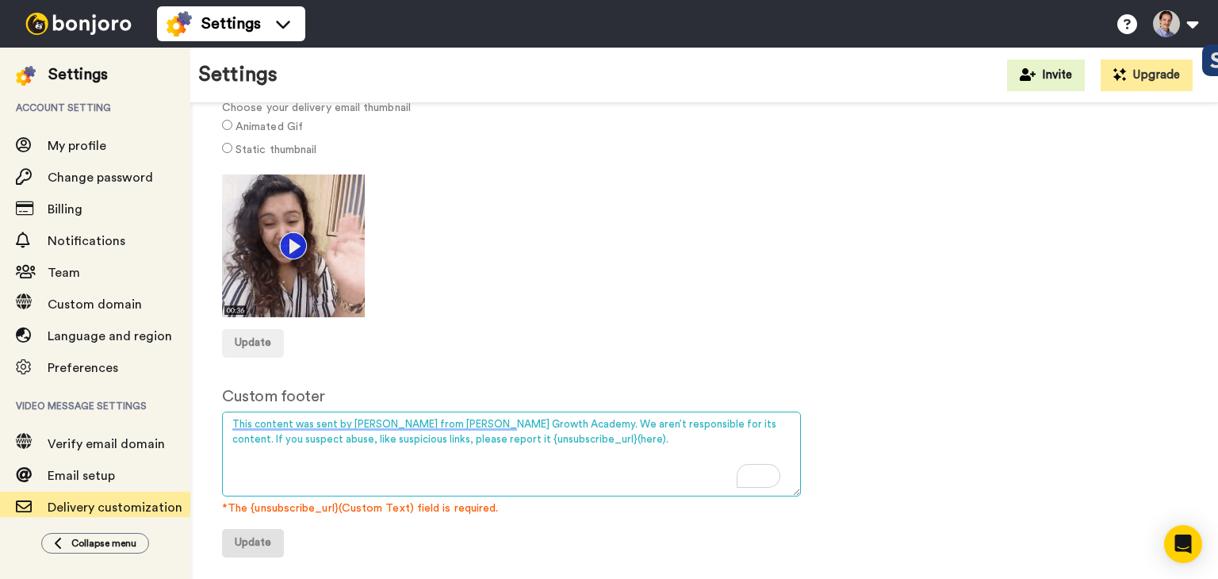
type textarea "This content was sent by Roger from Roger Growth Academy. We aren’t responsible…"
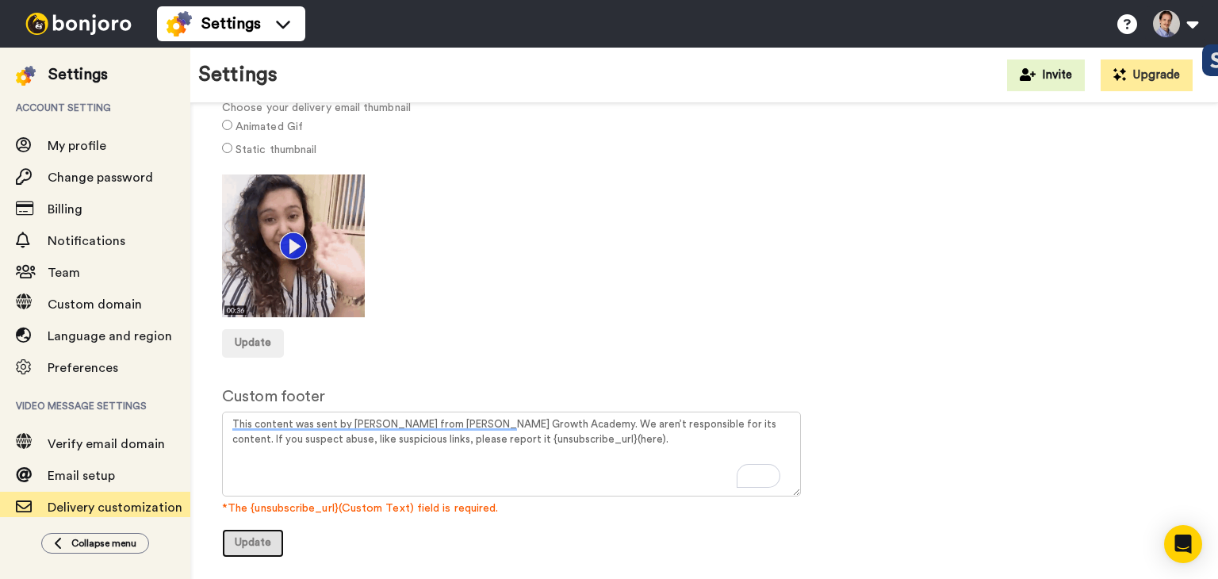
click at [247, 550] on button "Update" at bounding box center [253, 543] width 62 height 29
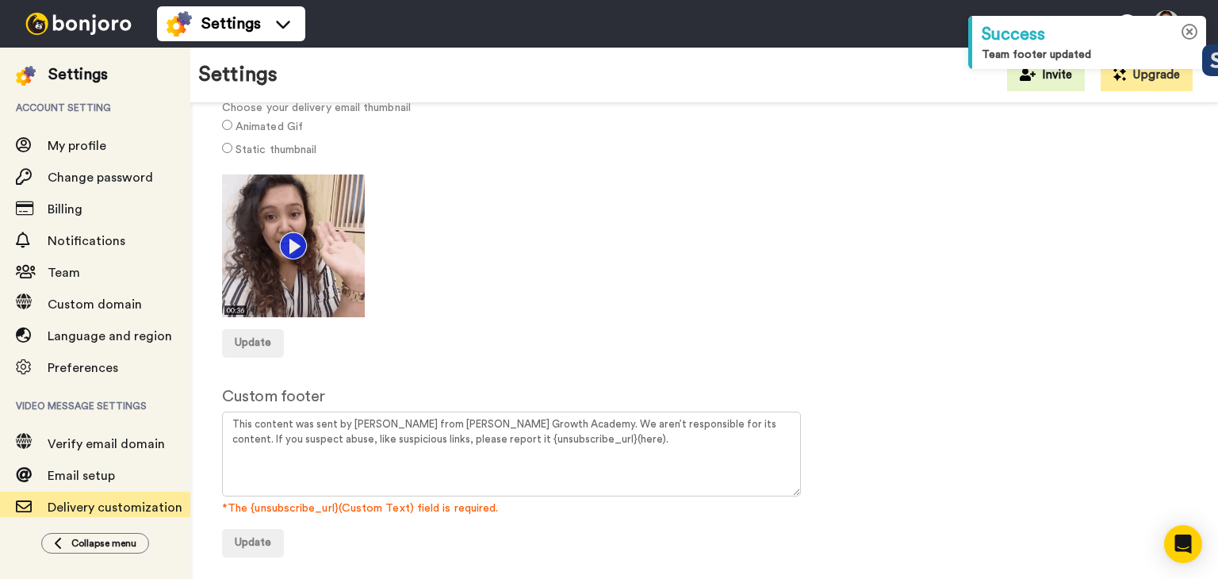
click at [1187, 30] on icon at bounding box center [1190, 32] width 17 height 17
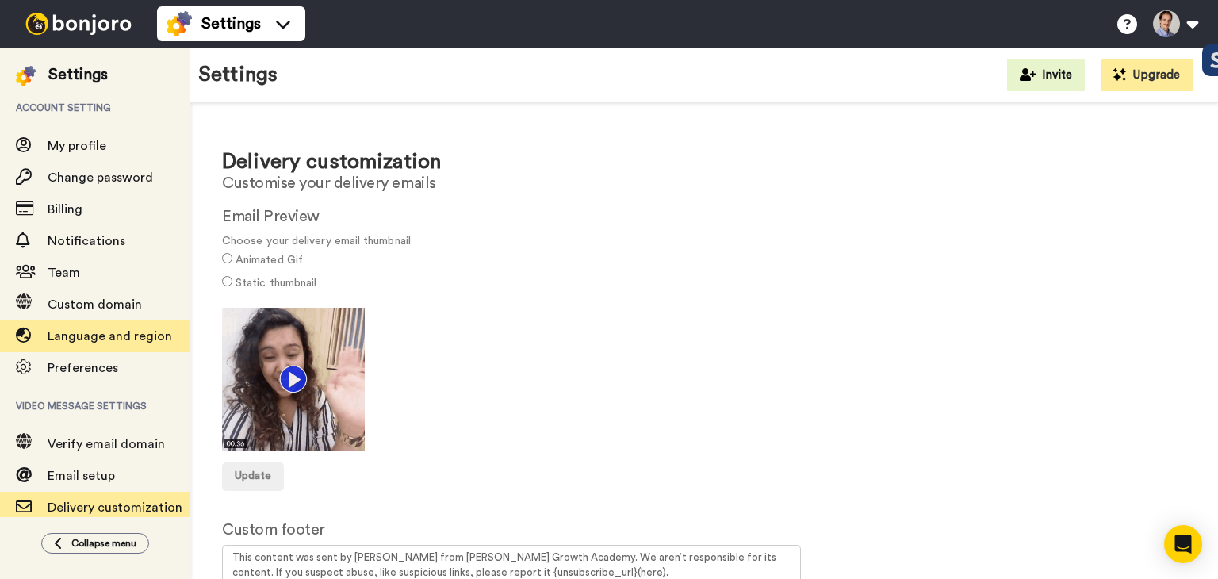
scroll to position [114, 0]
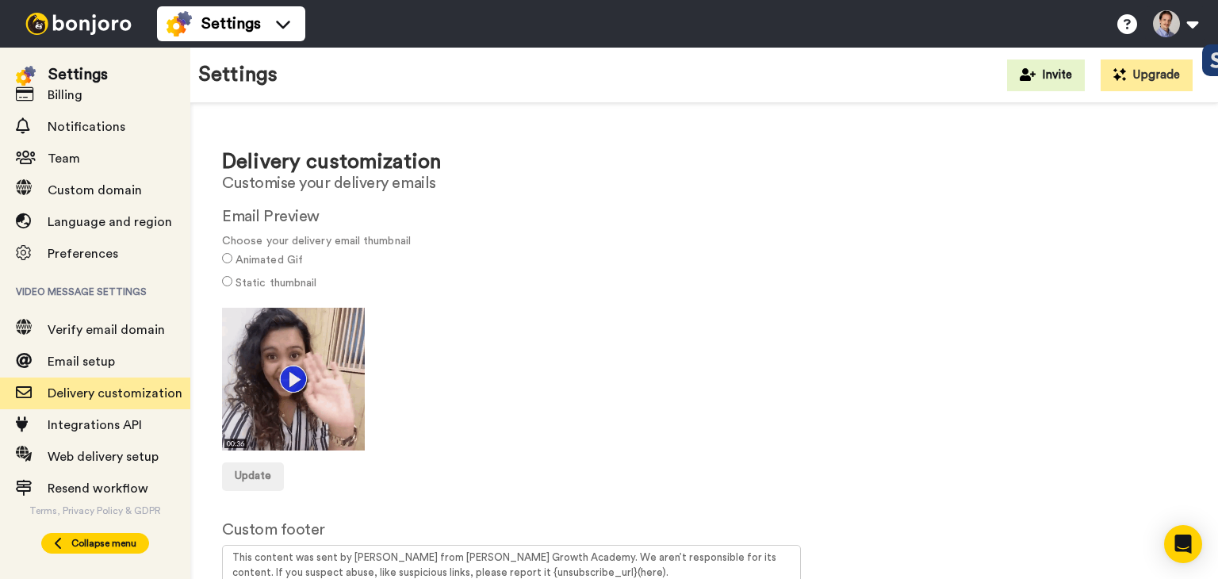
click at [86, 546] on span "Collapse menu" at bounding box center [103, 543] width 65 height 13
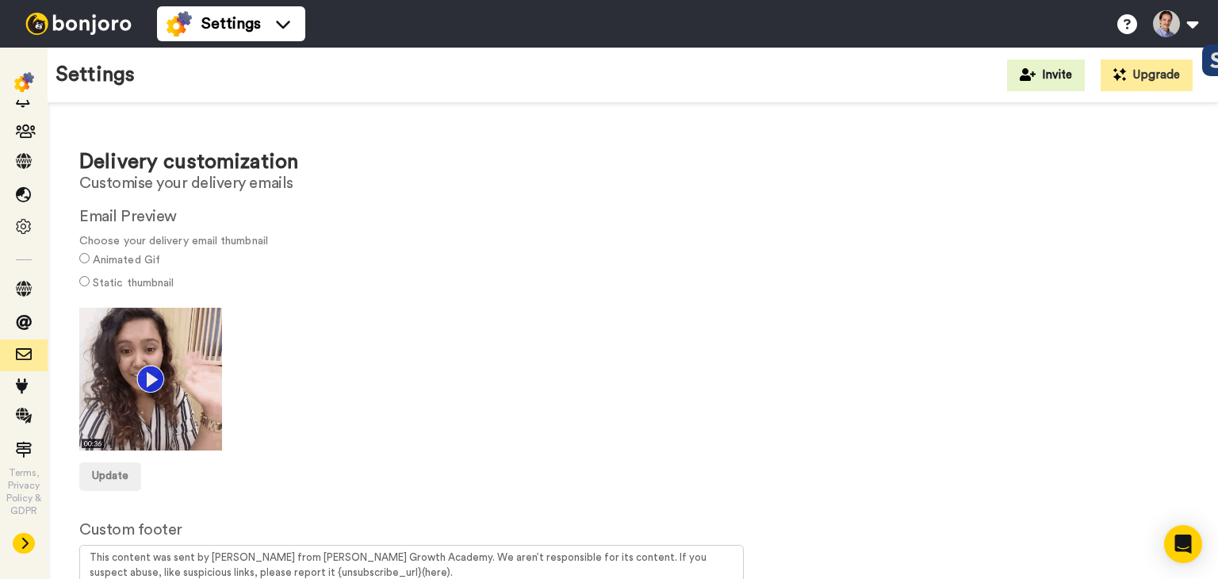
scroll to position [70, 0]
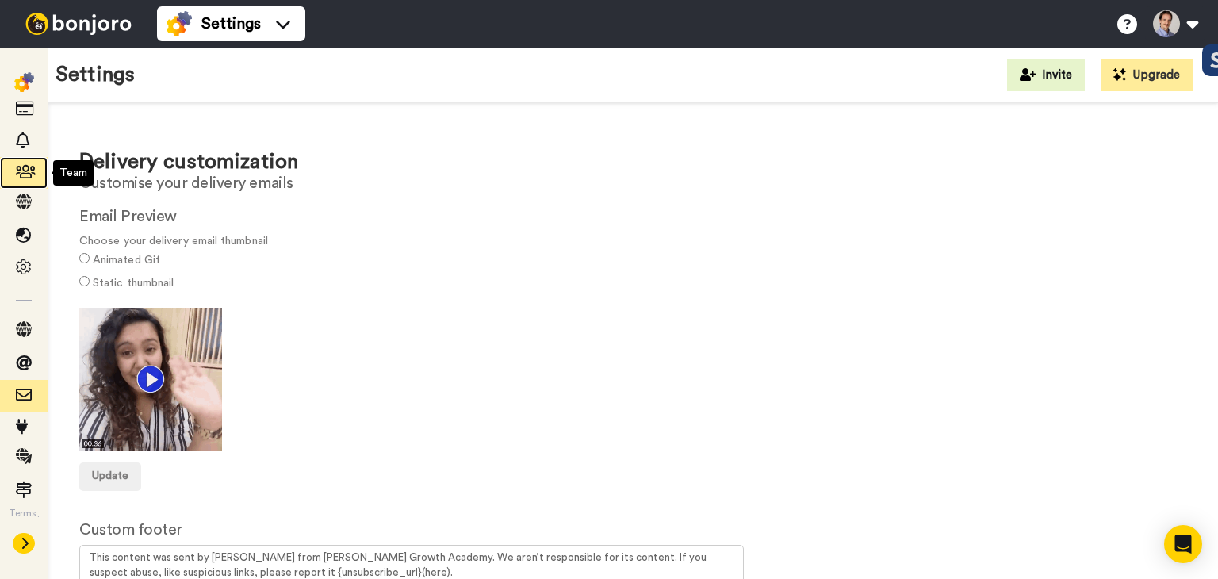
click at [29, 175] on icon at bounding box center [24, 172] width 16 height 16
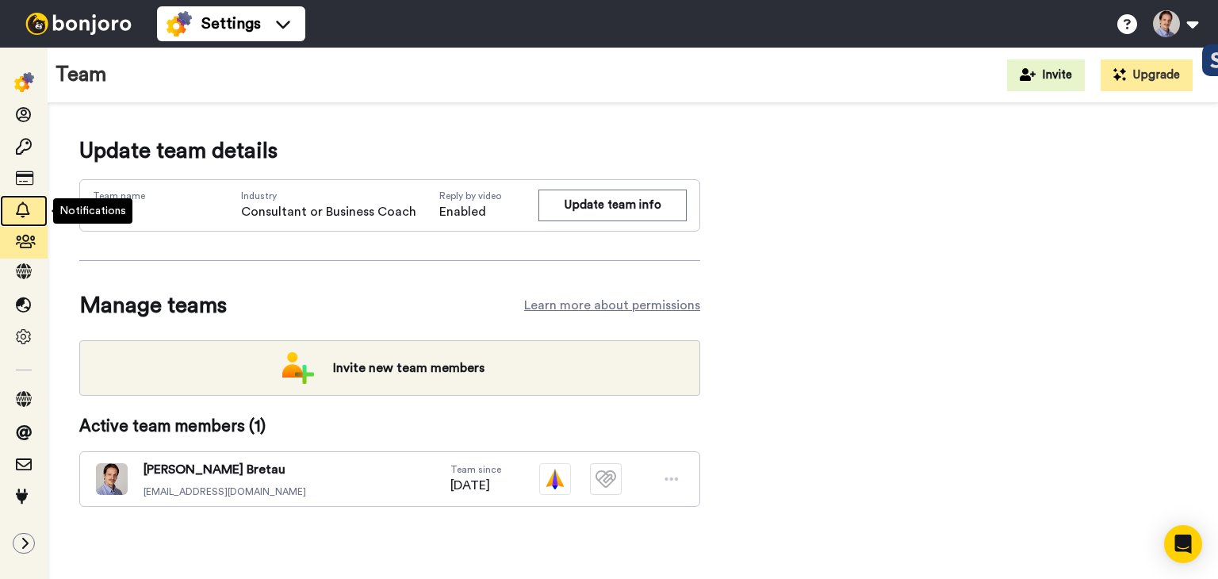
click at [19, 209] on icon at bounding box center [24, 210] width 16 height 16
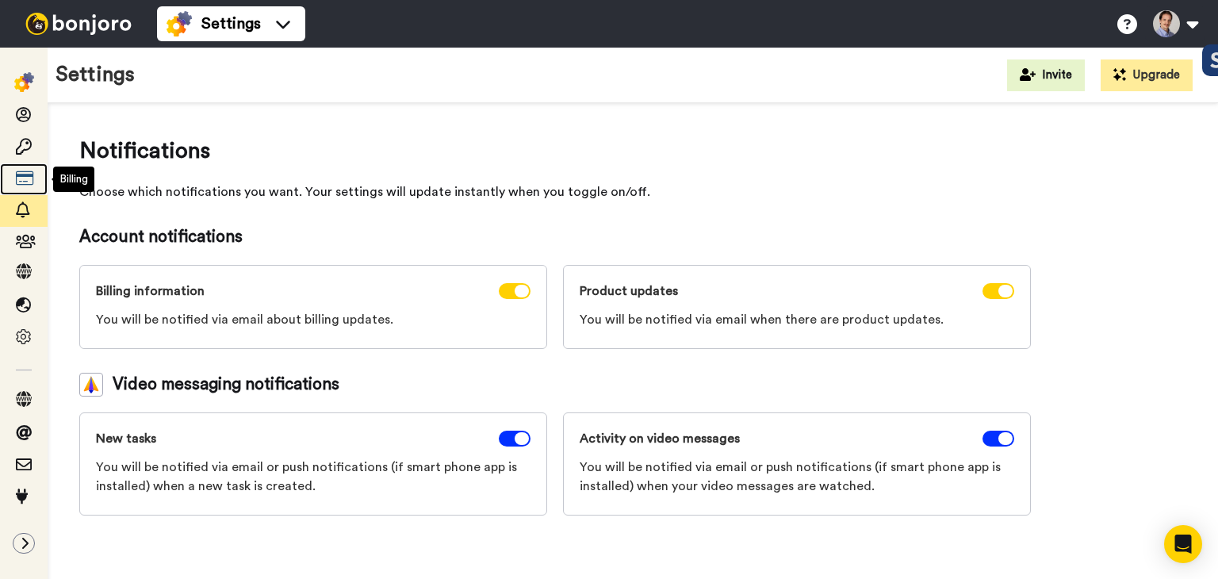
click at [25, 180] on icon at bounding box center [24, 179] width 16 height 16
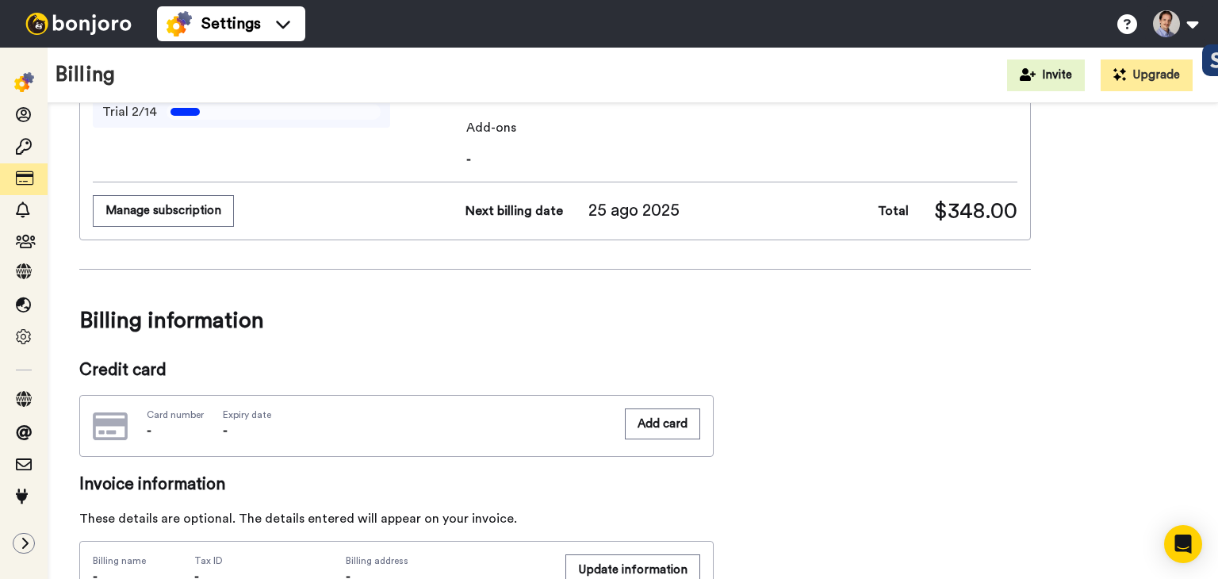
scroll to position [79, 0]
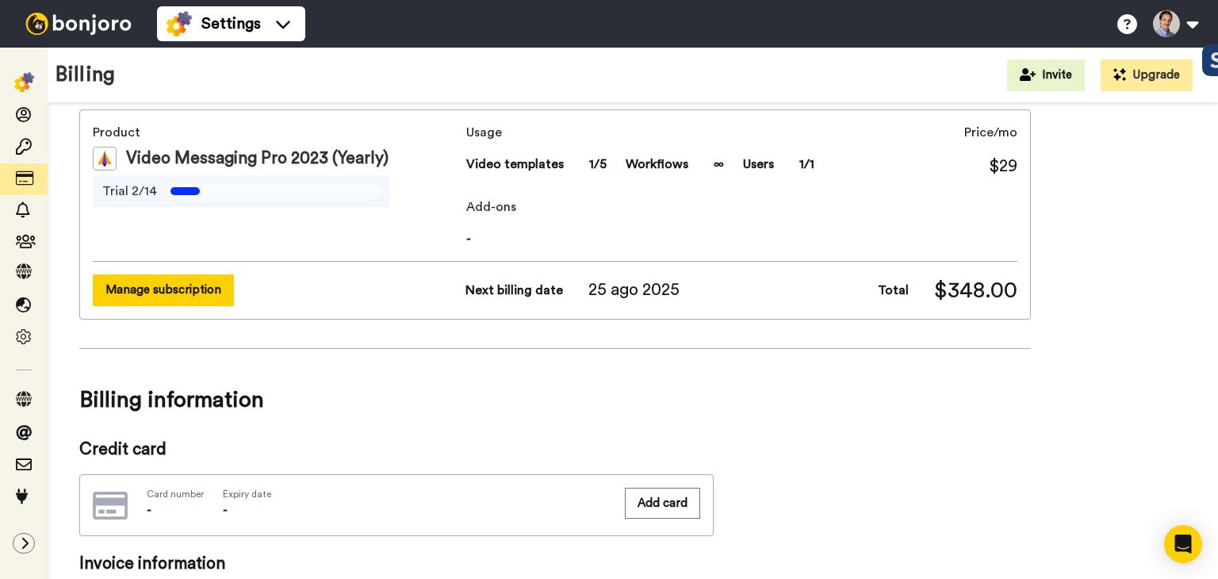
click at [197, 301] on button "Manage subscription" at bounding box center [163, 289] width 141 height 31
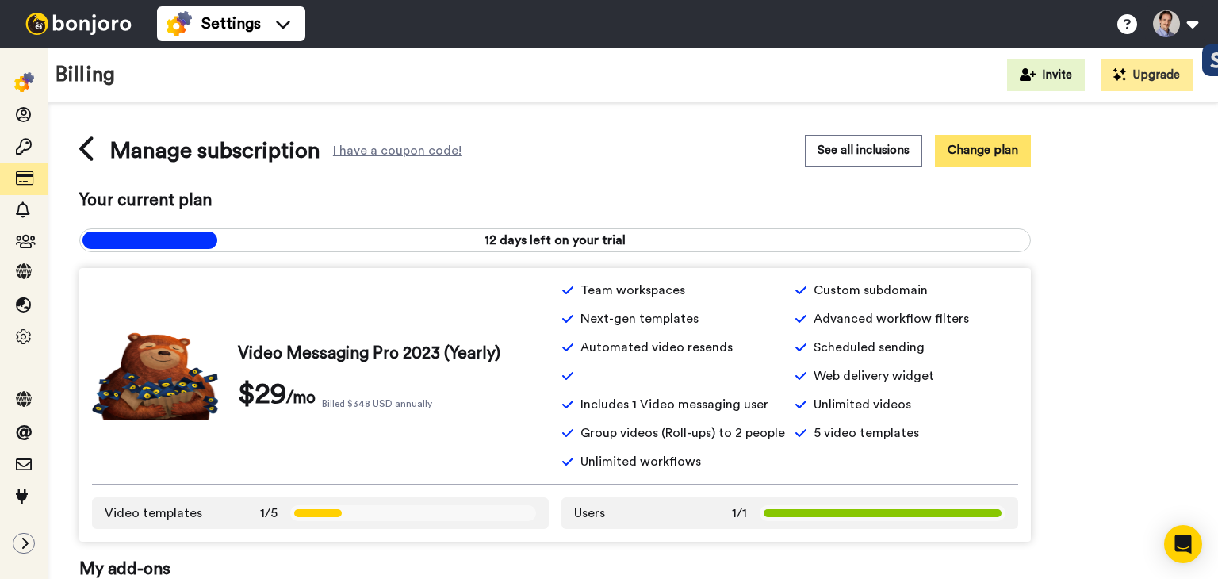
click at [971, 155] on button "Change plan" at bounding box center [983, 150] width 96 height 31
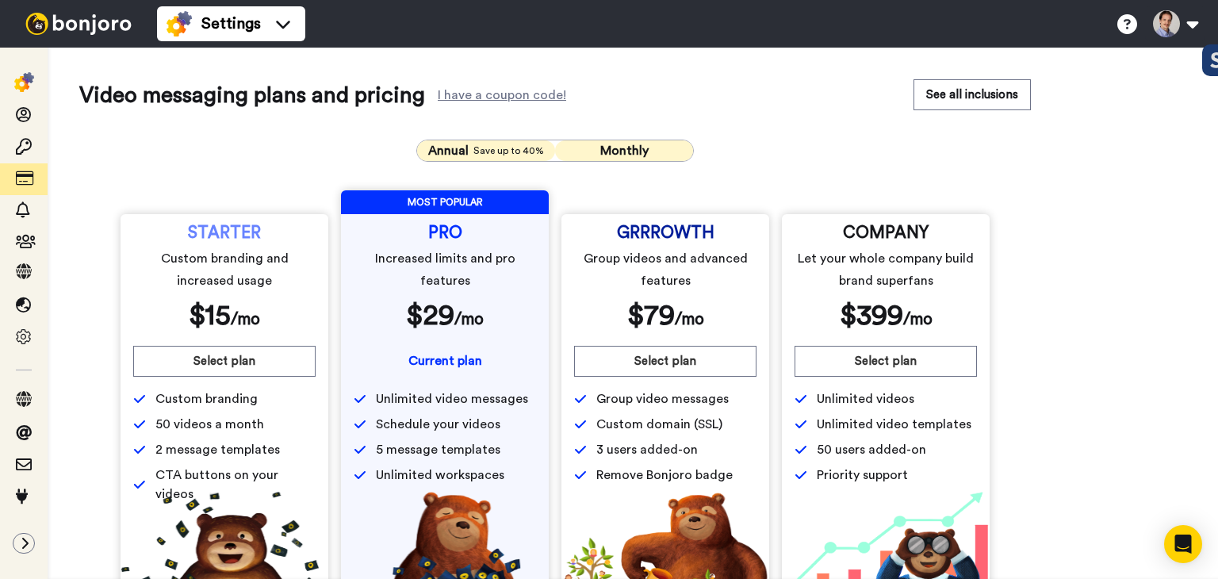
click at [601, 141] on button "Monthly" at bounding box center [624, 150] width 138 height 21
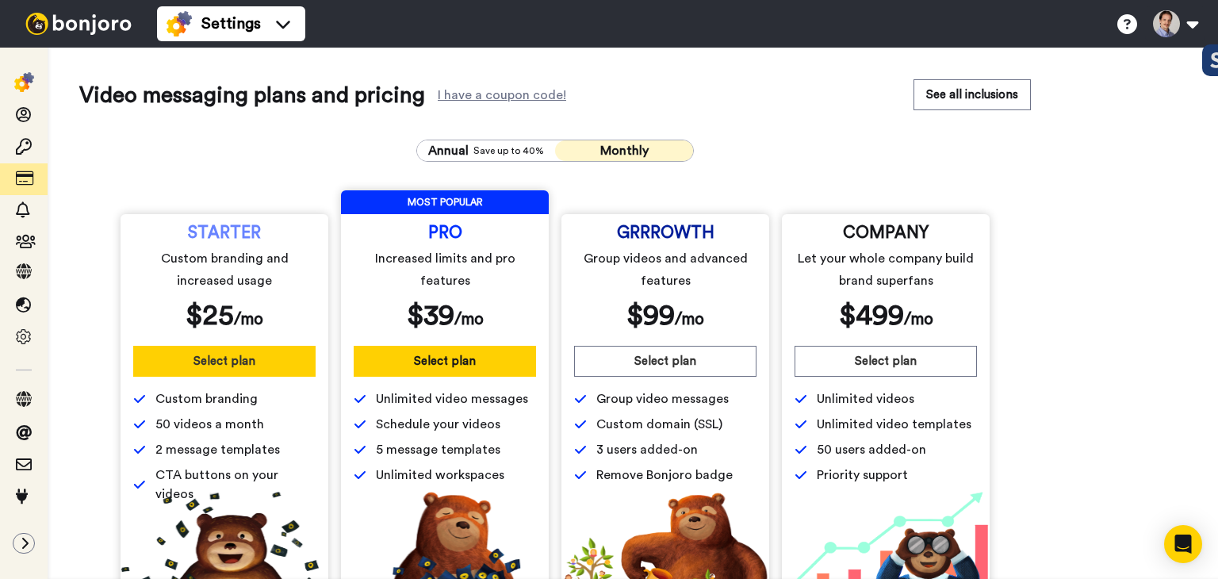
click at [241, 356] on button "Select plan" at bounding box center [224, 361] width 182 height 31
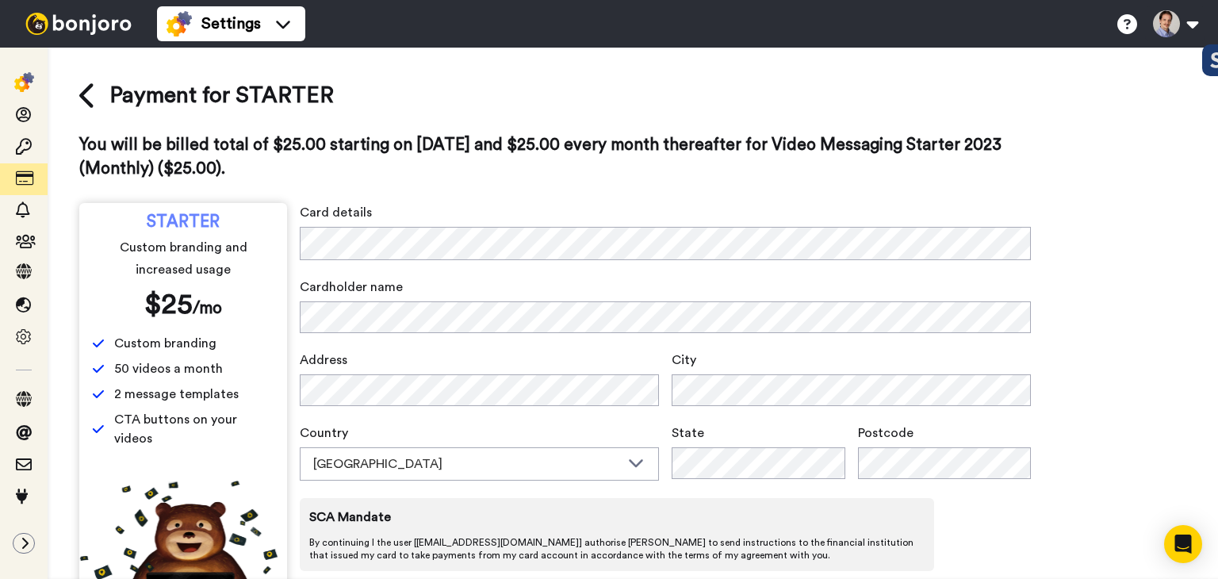
scroll to position [72, 0]
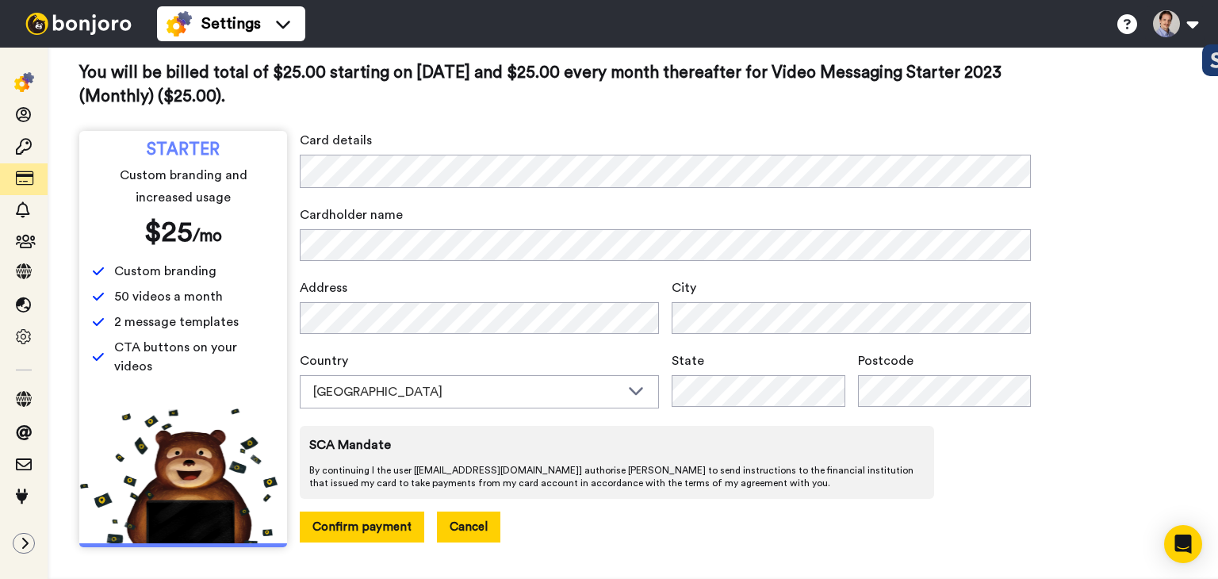
click at [457, 535] on button "Cancel" at bounding box center [468, 527] width 63 height 31
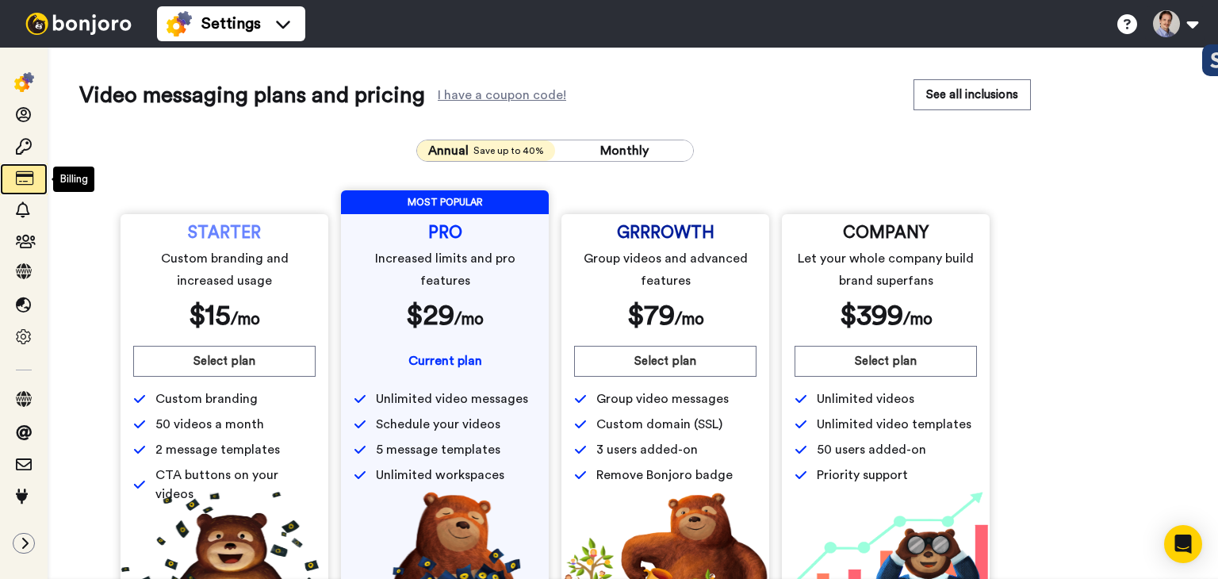
click at [29, 171] on icon at bounding box center [24, 179] width 16 height 16
click at [54, 26] on img at bounding box center [78, 24] width 119 height 22
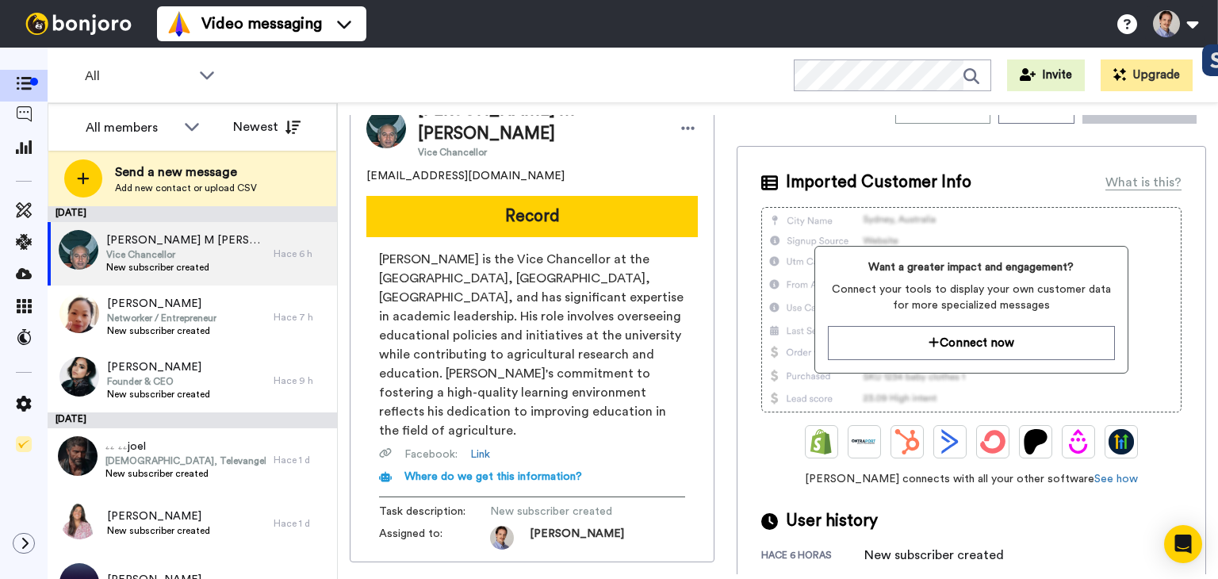
scroll to position [44, 0]
